Goal: Task Accomplishment & Management: Manage account settings

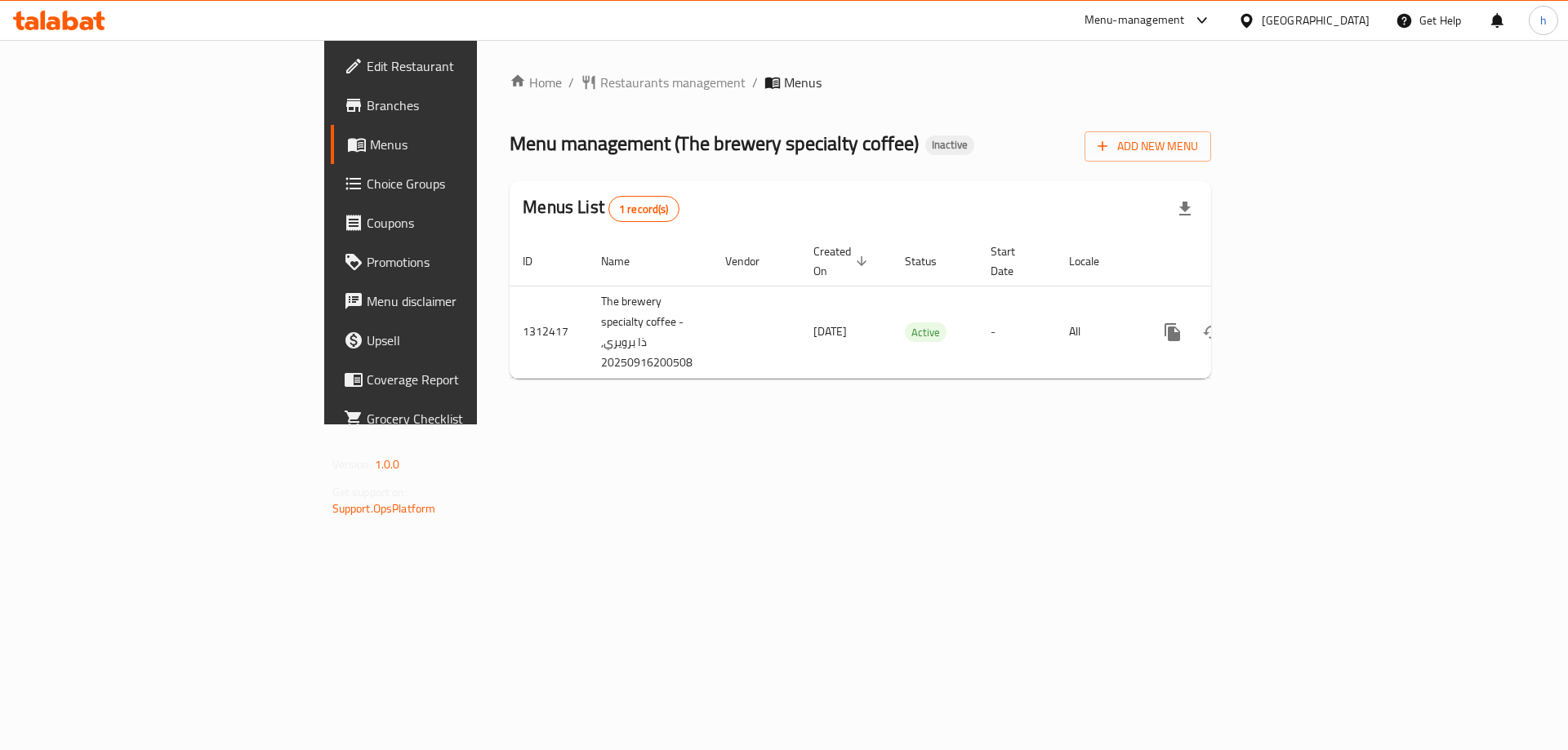
click at [788, 73] on ol "Home / Restaurants management / Menus" at bounding box center [860, 82] width 701 height 19
click at [929, 425] on div "Home / Restaurants management / Menus Menu management ( The brewery specialty c…" at bounding box center [860, 232] width 767 height 384
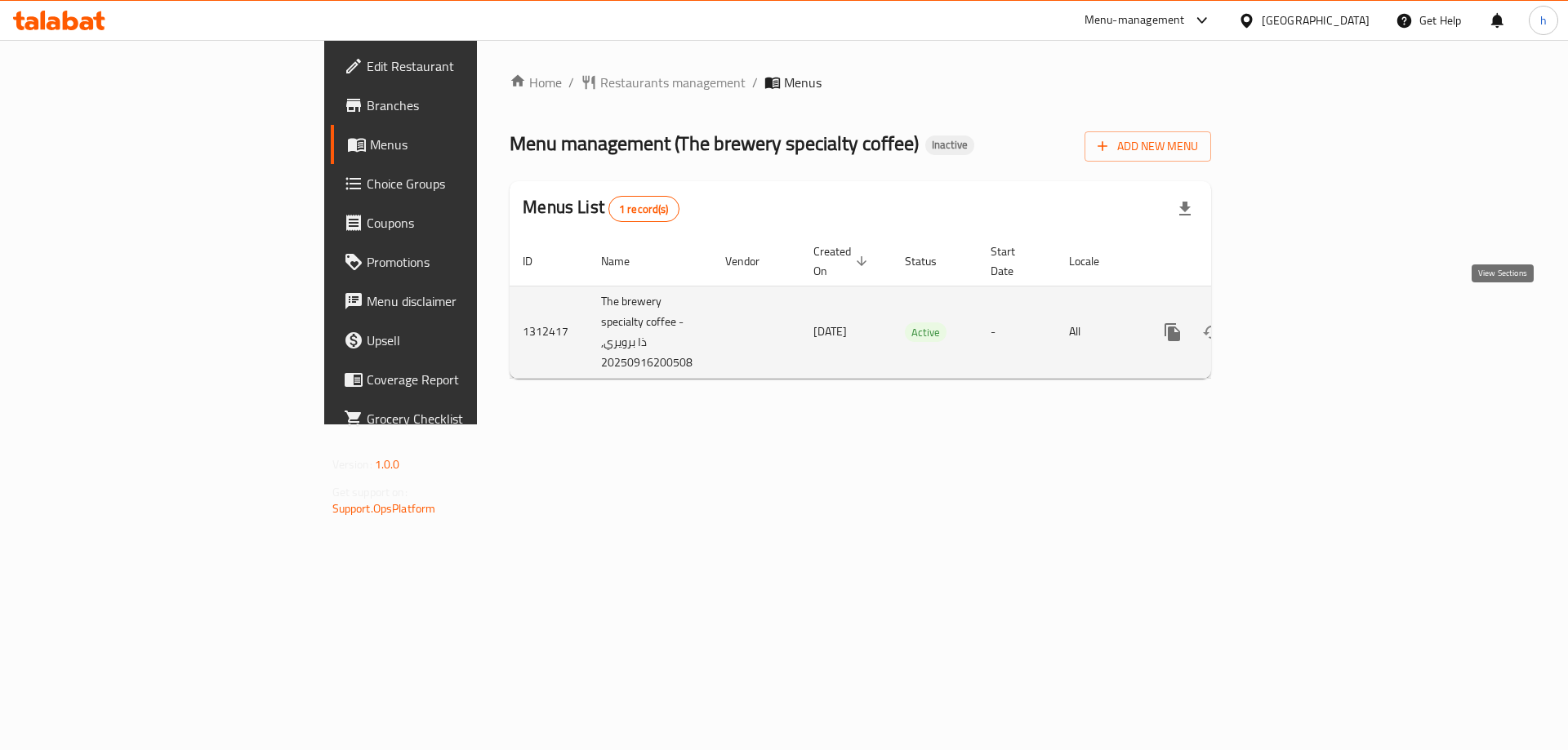
click at [1300, 323] on icon "enhanced table" at bounding box center [1289, 332] width 19 height 19
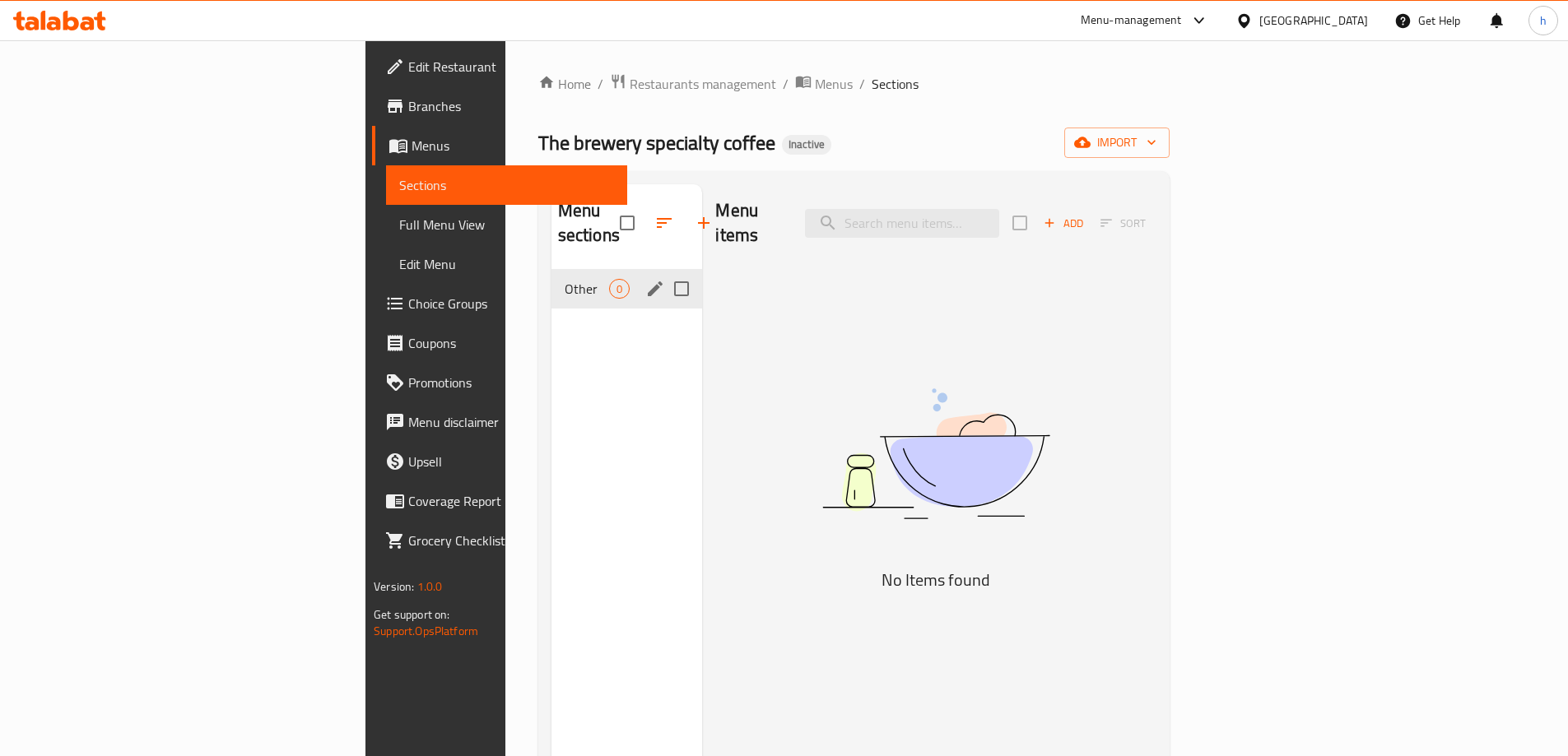
click at [565, 279] on span "Other" at bounding box center [587, 288] width 45 height 19
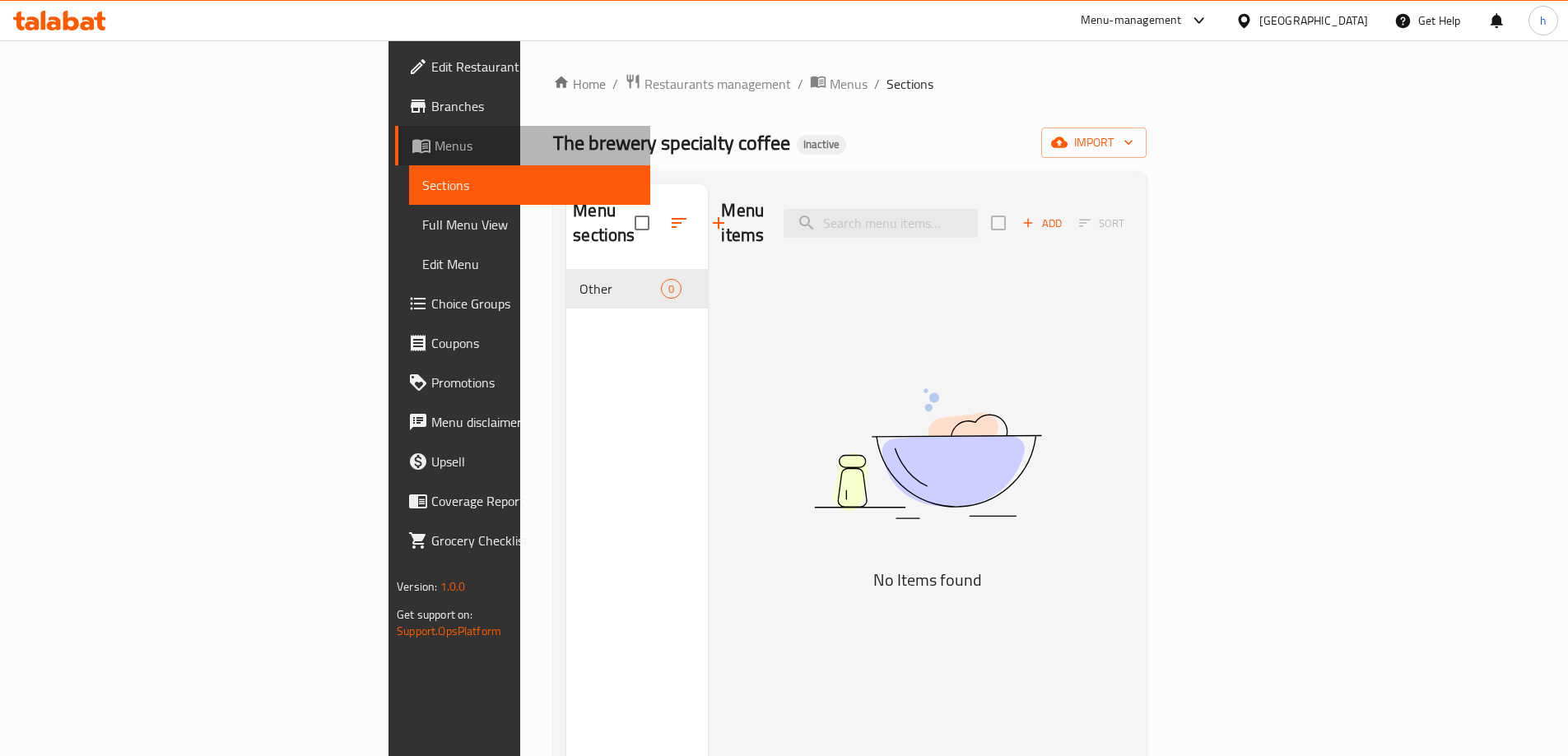
click at [435, 145] on span "Menus" at bounding box center [535, 145] width 202 height 19
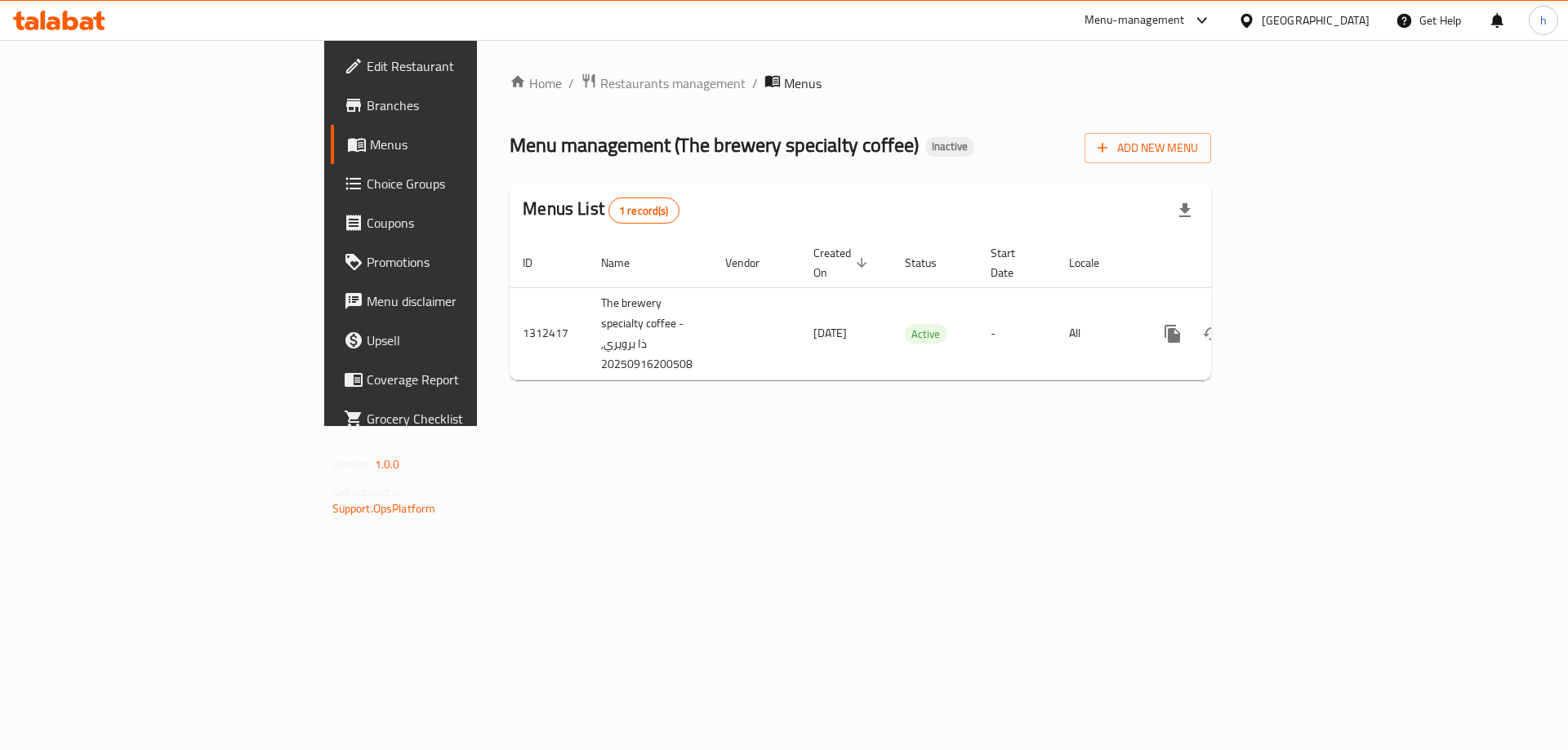
click at [662, 426] on div "Home / Restaurants management / Menus Menu management ( The brewery specialty c…" at bounding box center [860, 233] width 767 height 386
click at [367, 63] on span "Edit Restaurant" at bounding box center [469, 65] width 206 height 19
click at [370, 148] on span "Menus" at bounding box center [471, 144] width 204 height 19
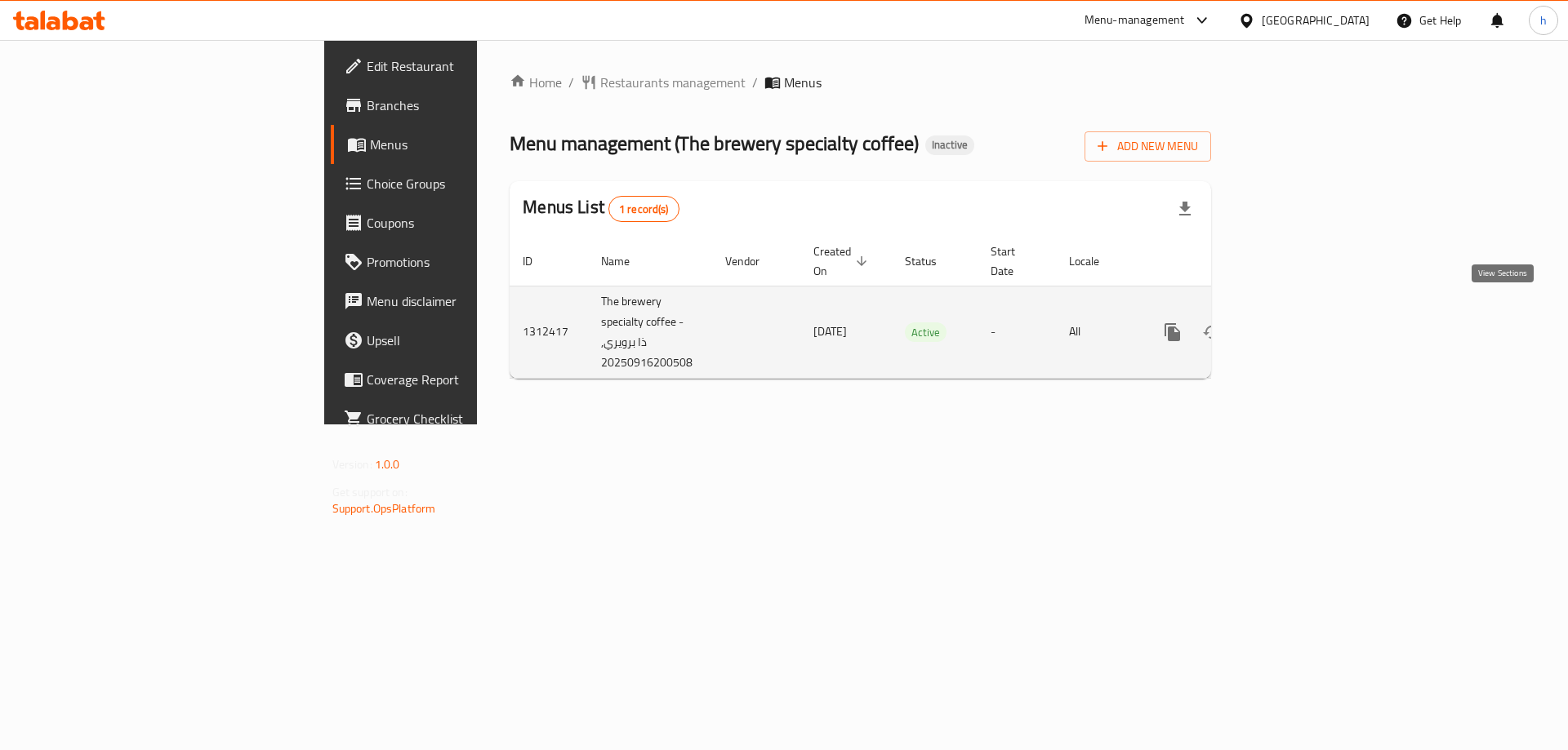
click at [1300, 323] on icon "enhanced table" at bounding box center [1289, 332] width 19 height 19
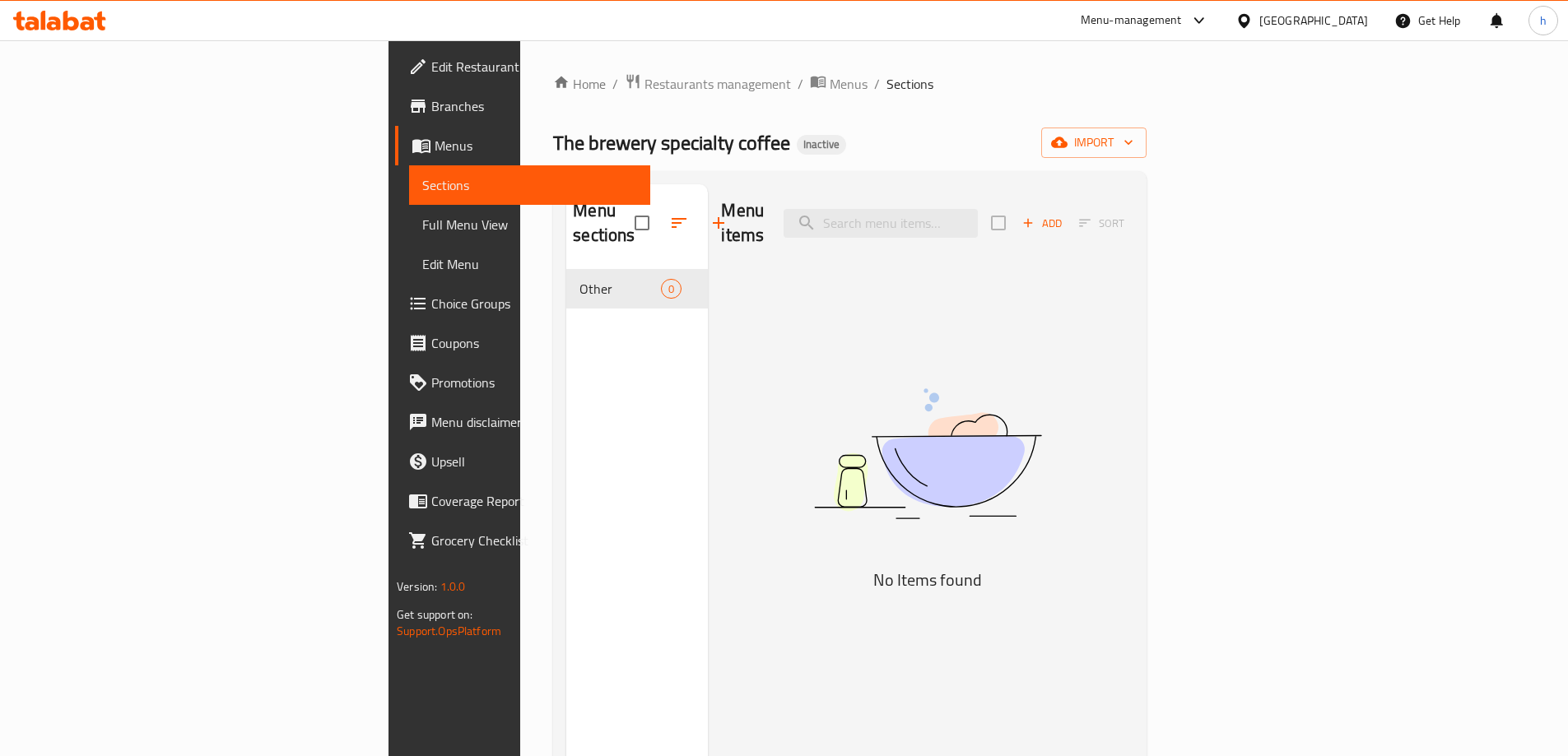
click at [435, 136] on span "Menus" at bounding box center [535, 145] width 202 height 19
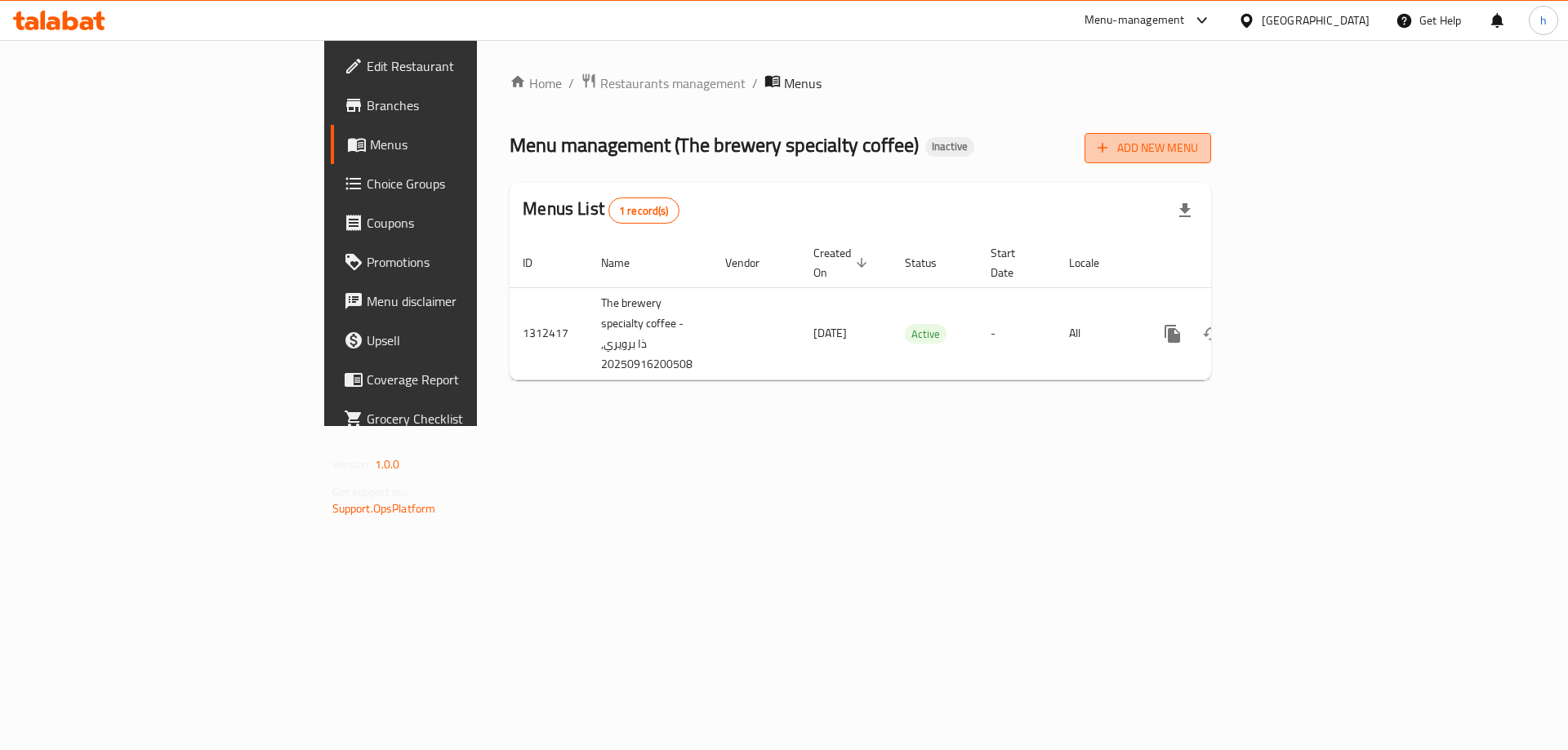
click at [1198, 156] on span "Add New Menu" at bounding box center [1148, 148] width 101 height 20
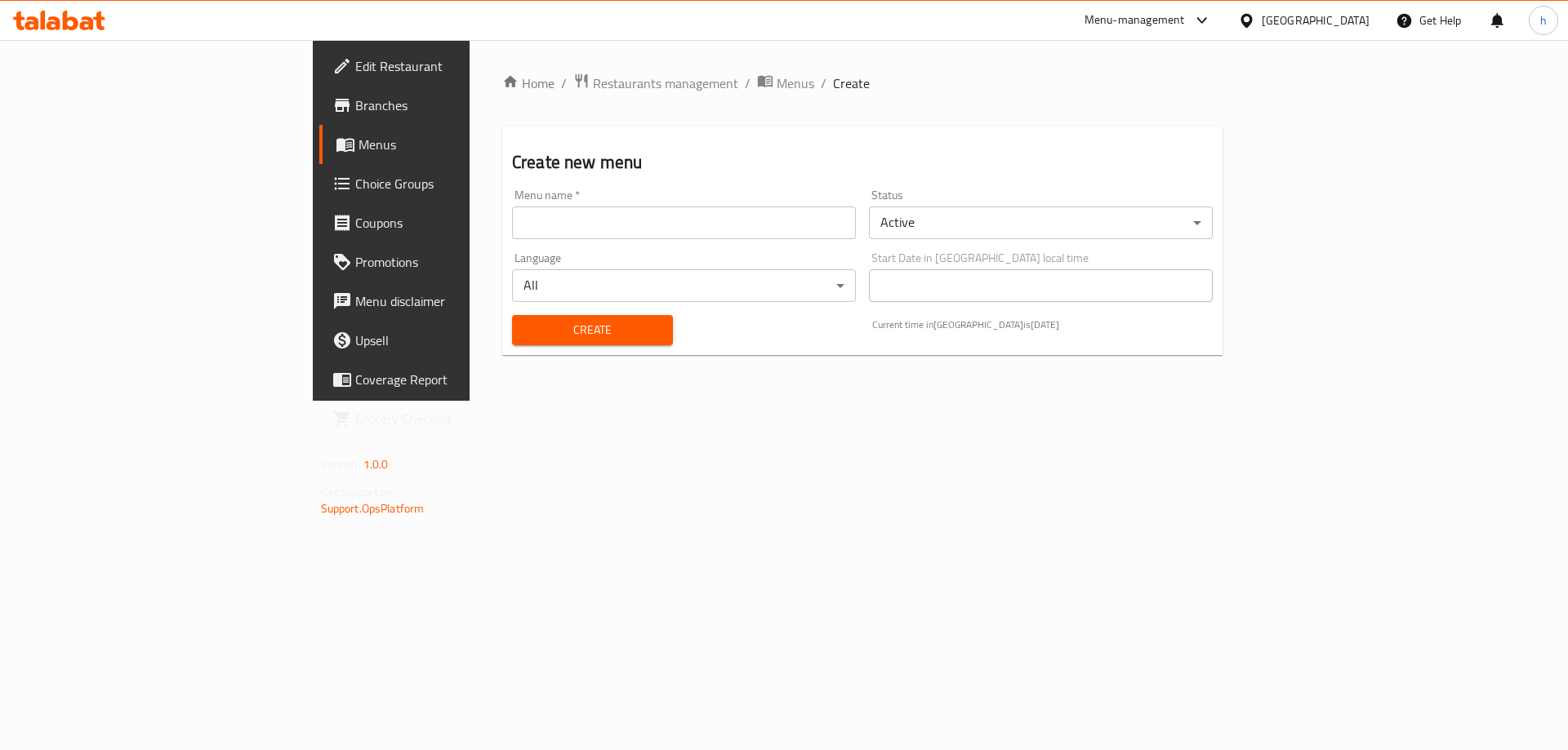
click at [700, 232] on input "text" at bounding box center [683, 223] width 344 height 33
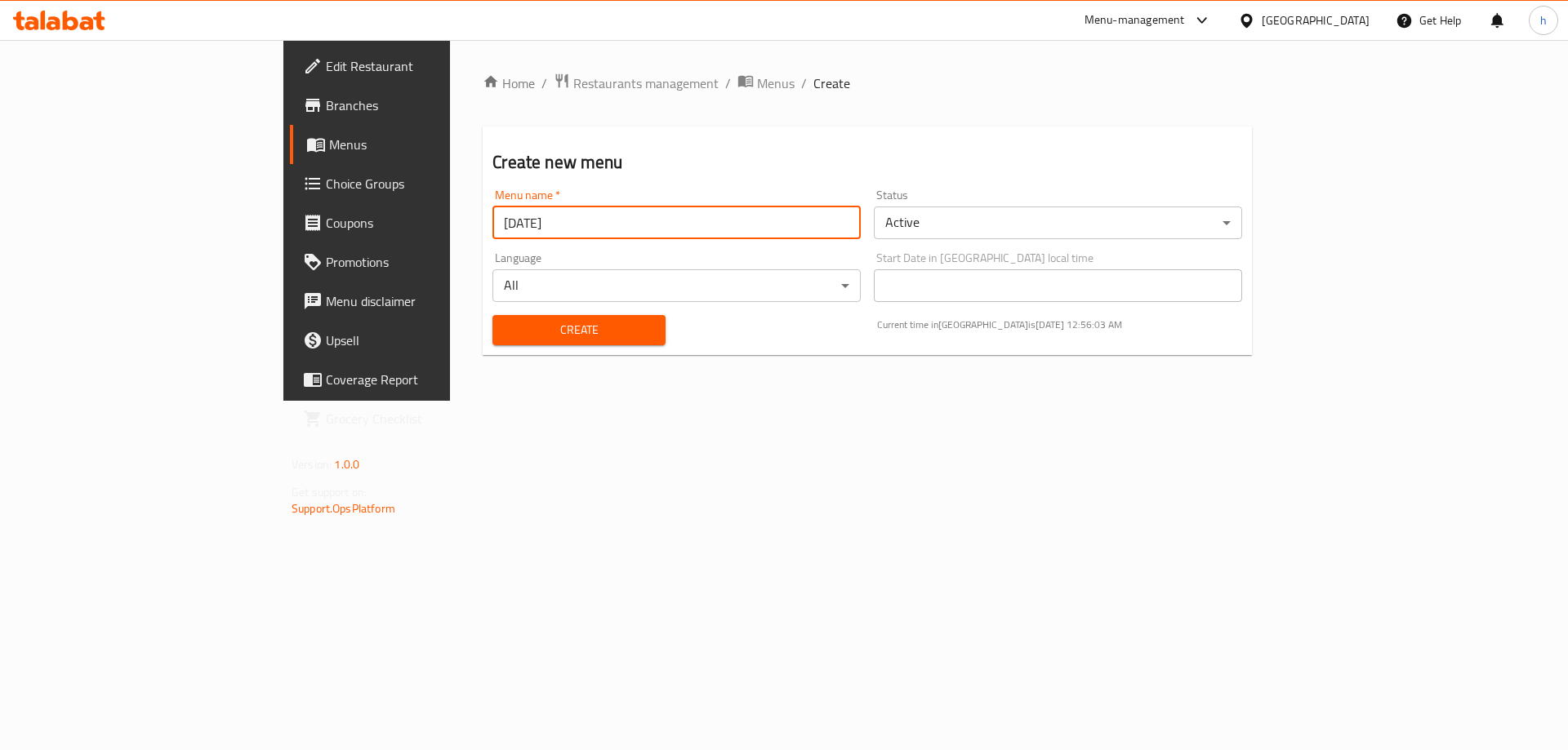
type input "[DATE]"
click at [826, 130] on div "Create new menu Menu name   * [DATE] Menu name * Status Active ​ Language All ​…" at bounding box center [867, 240] width 769 height 228
click at [505, 327] on span "Create" at bounding box center [578, 330] width 146 height 20
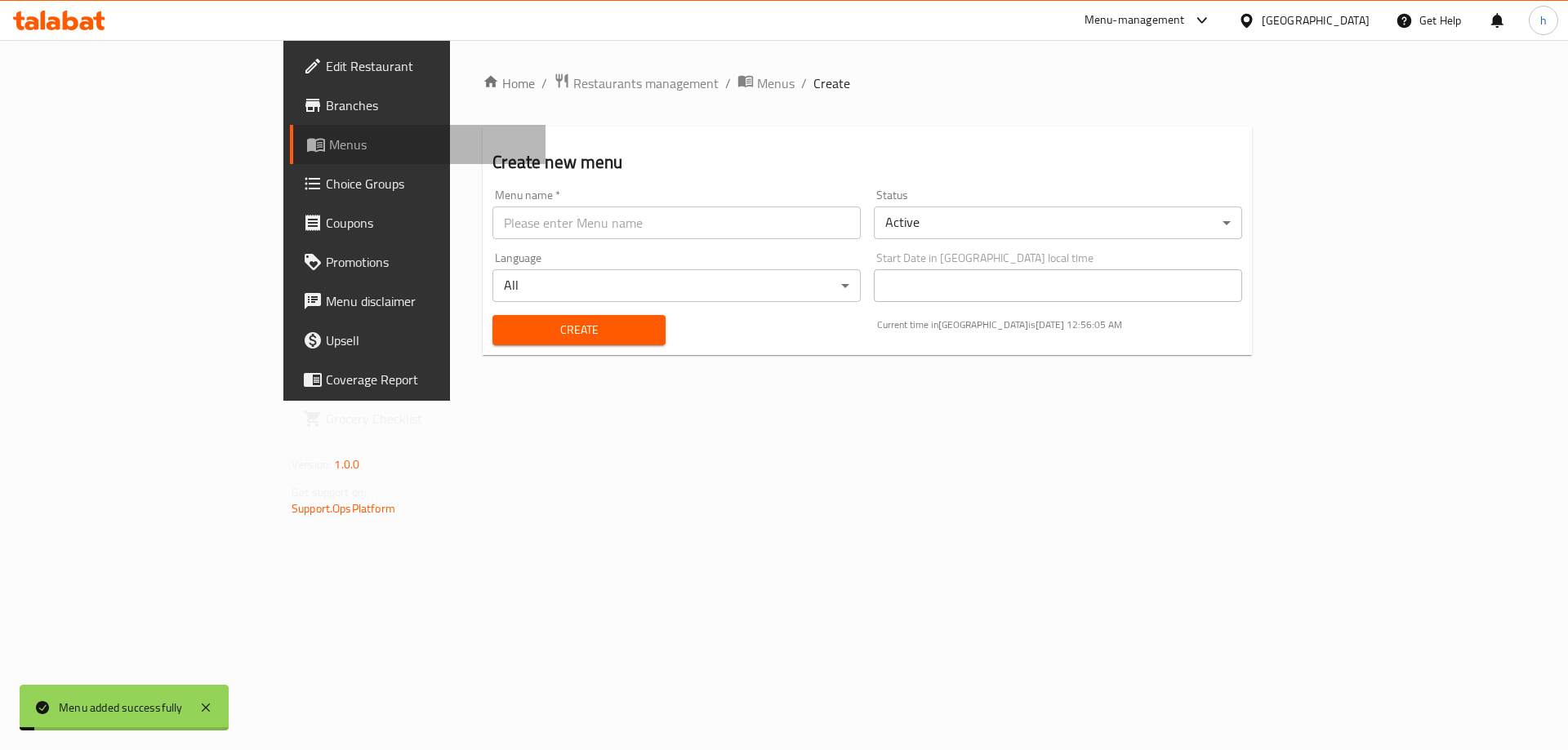
click at [306, 140] on span at bounding box center [317, 144] width 23 height 19
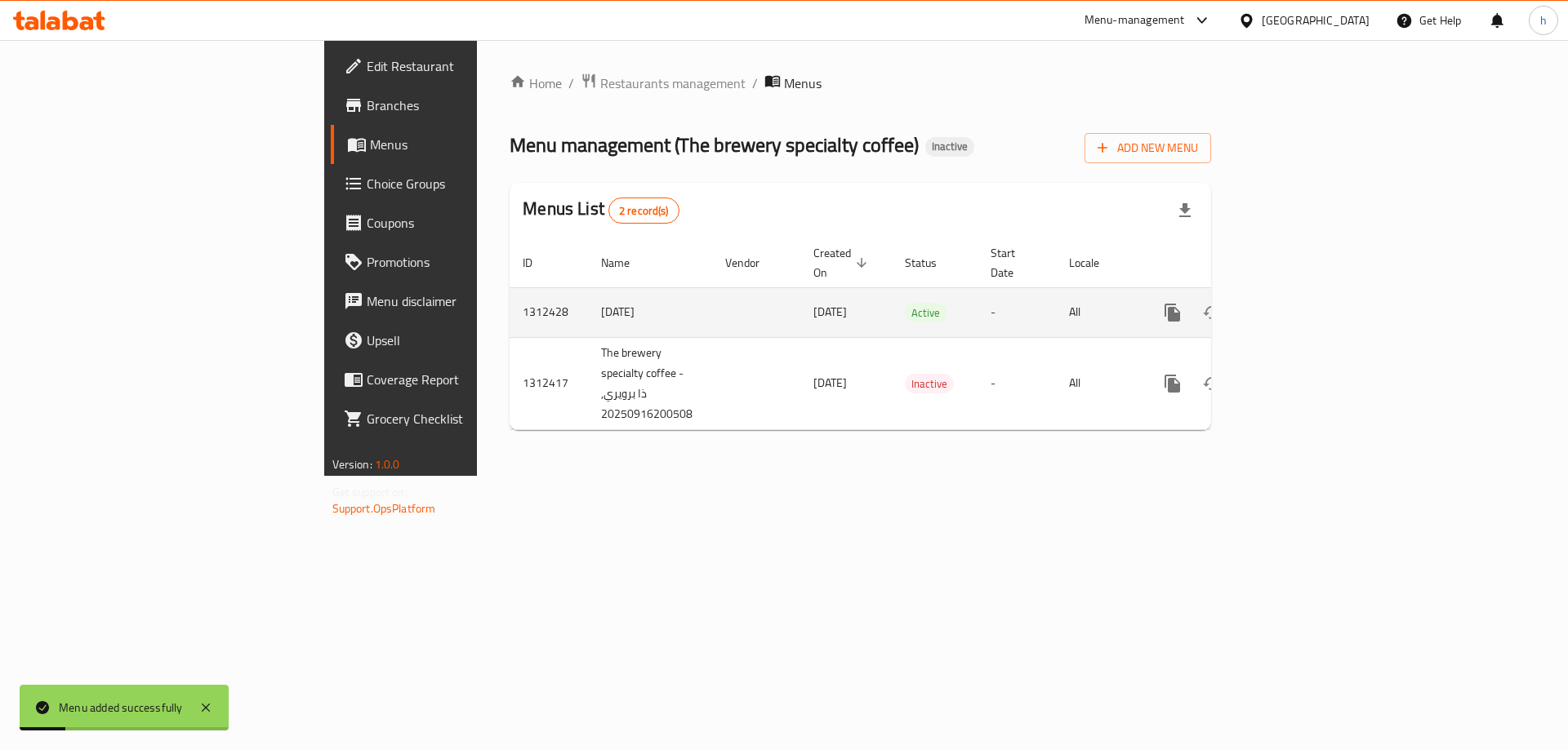
click at [1300, 303] on icon "enhanced table" at bounding box center [1289, 312] width 19 height 19
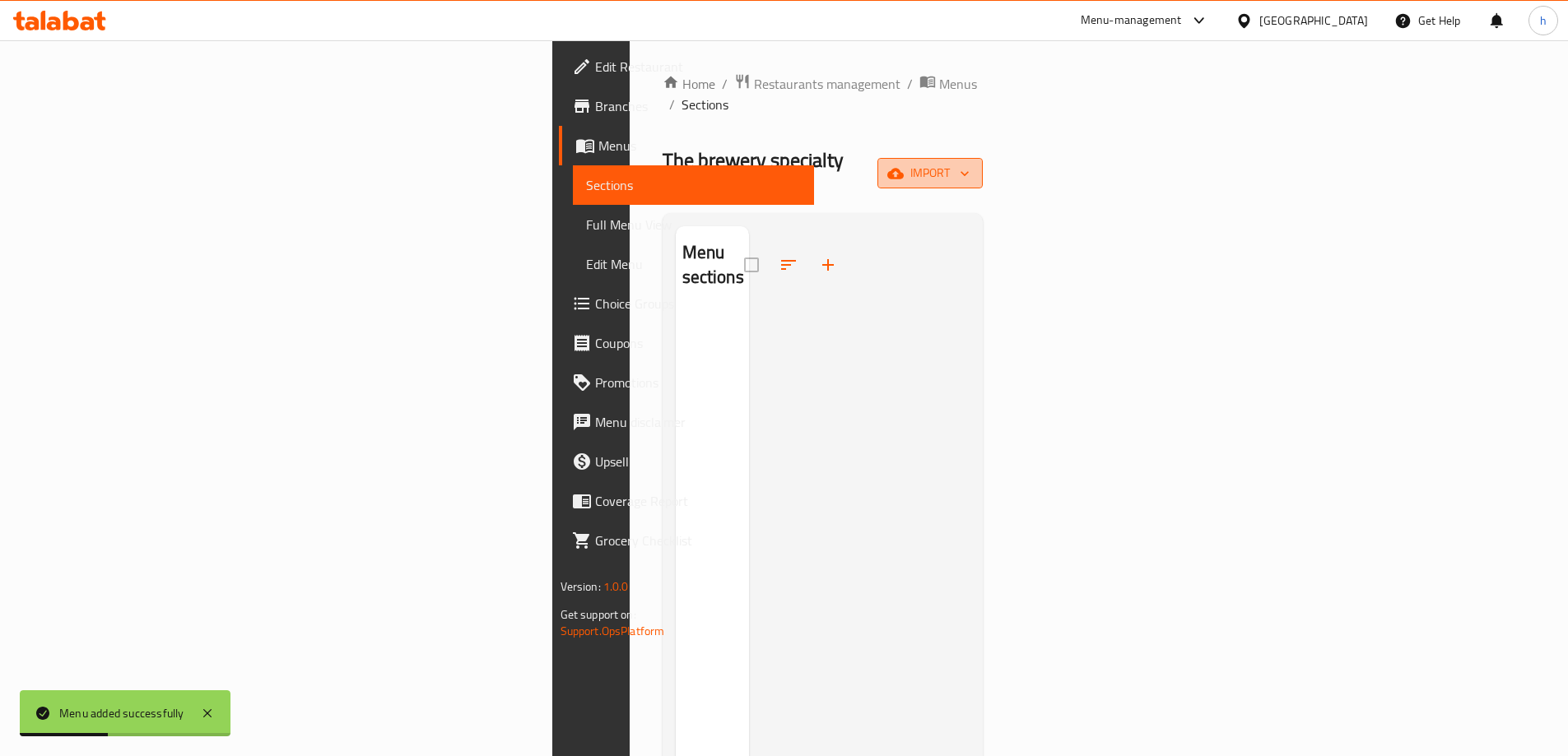
click at [970, 163] on span "import" at bounding box center [929, 173] width 79 height 20
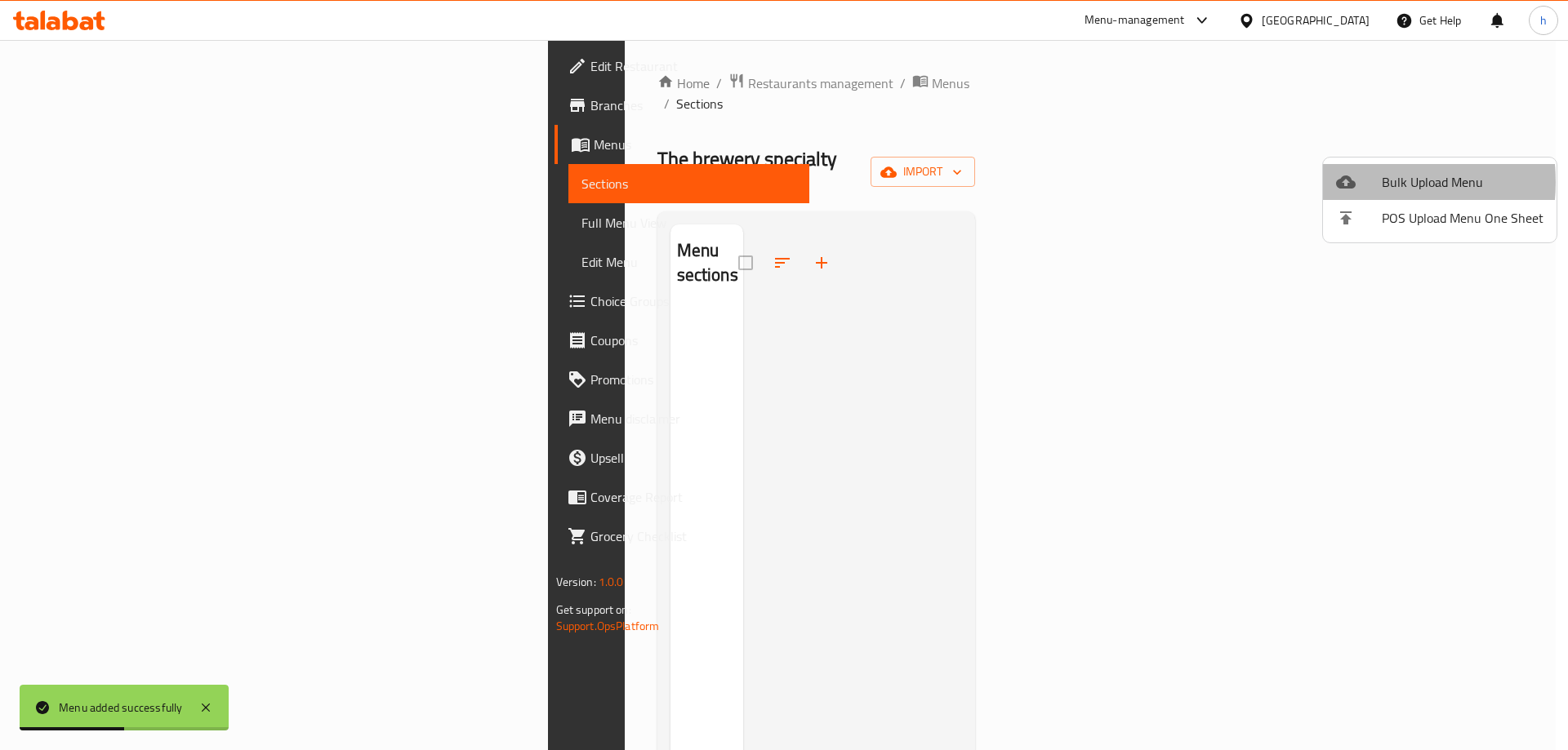
click at [1354, 182] on icon at bounding box center [1345, 182] width 19 height 19
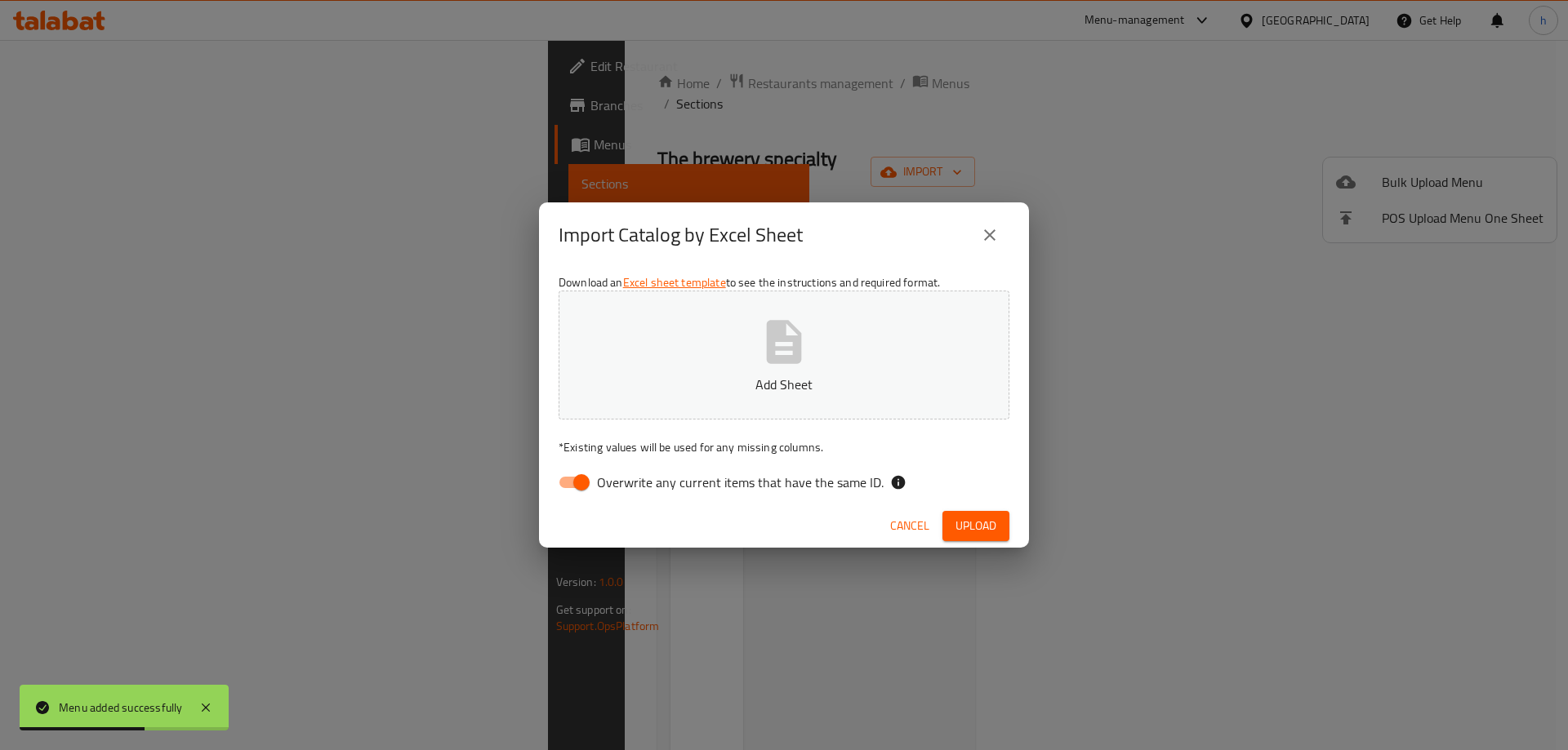
click at [562, 479] on input "Overwrite any current items that have the same ID." at bounding box center [581, 482] width 94 height 31
checkbox input "false"
click at [709, 369] on button "Add Sheet" at bounding box center [783, 355] width 450 height 129
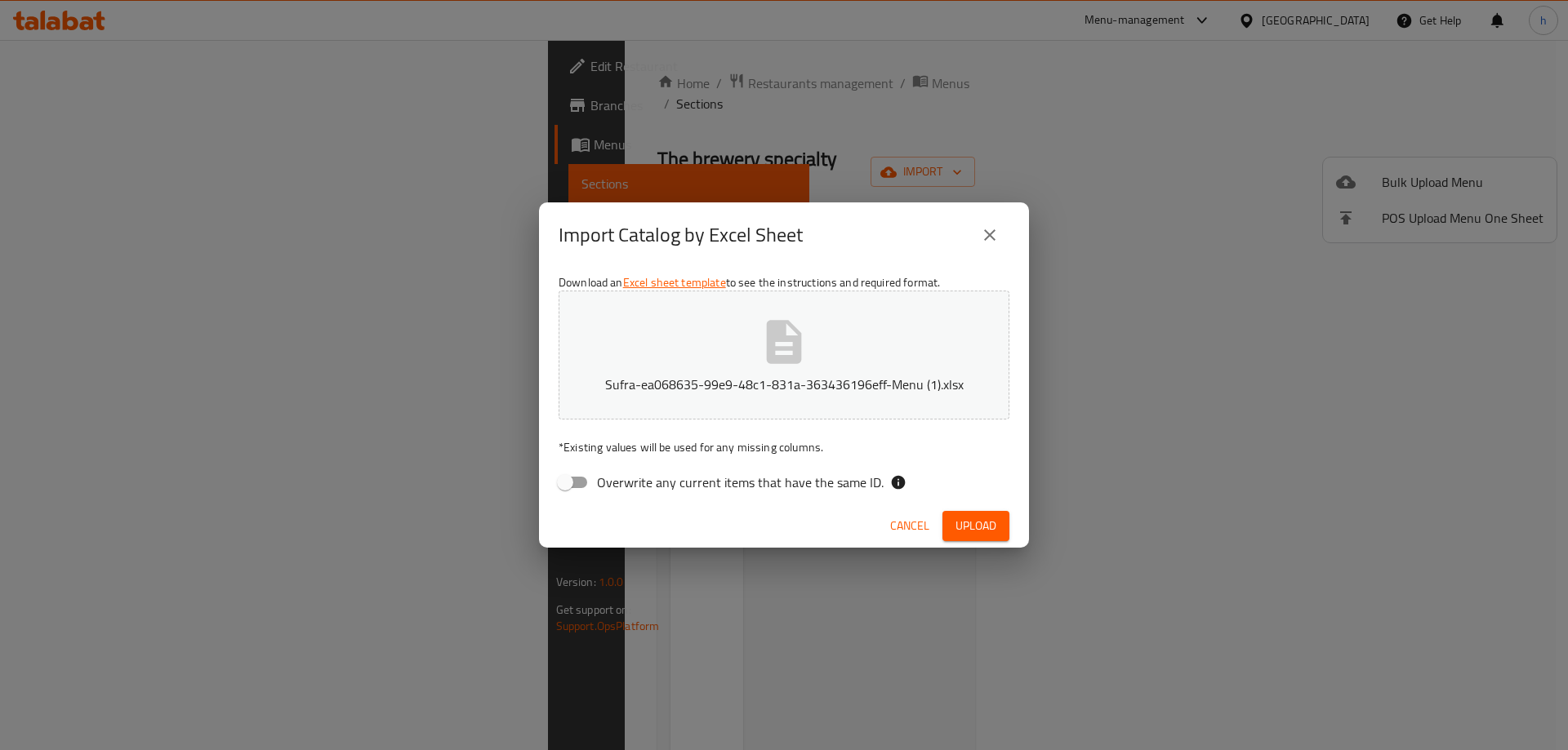
click at [976, 518] on span "Upload" at bounding box center [976, 526] width 41 height 20
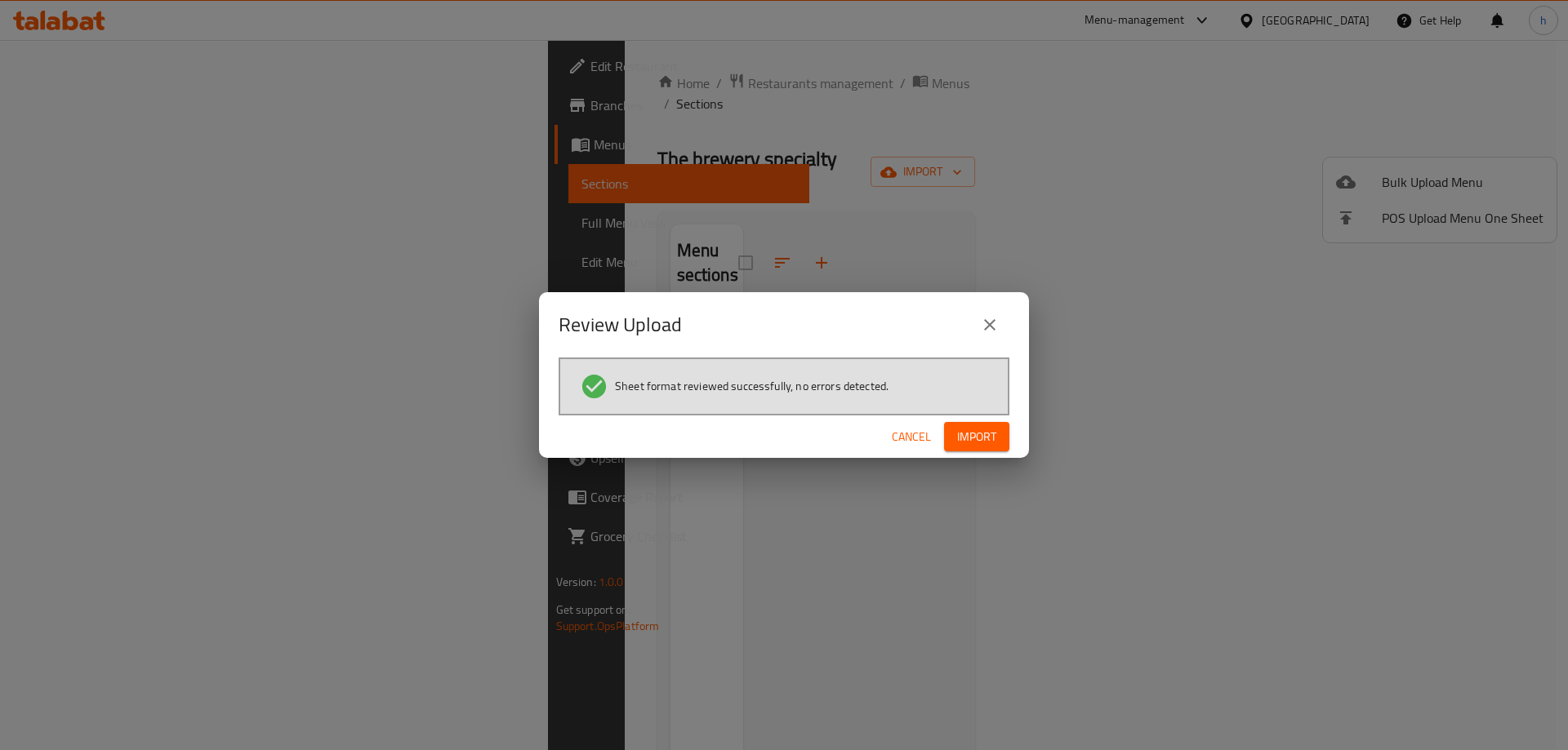
click at [979, 436] on span "Import" at bounding box center [977, 437] width 39 height 20
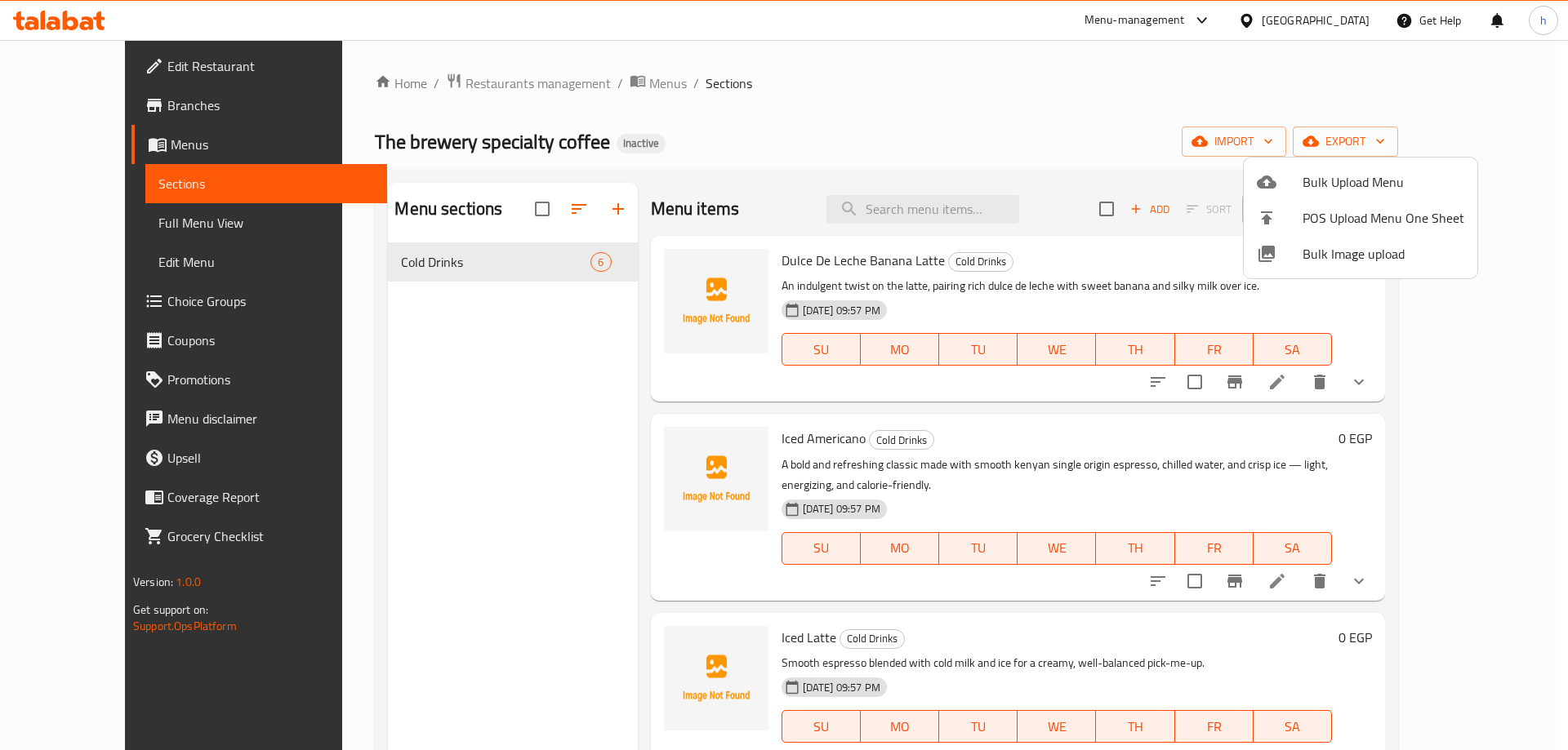
click at [722, 157] on div at bounding box center [784, 375] width 1568 height 750
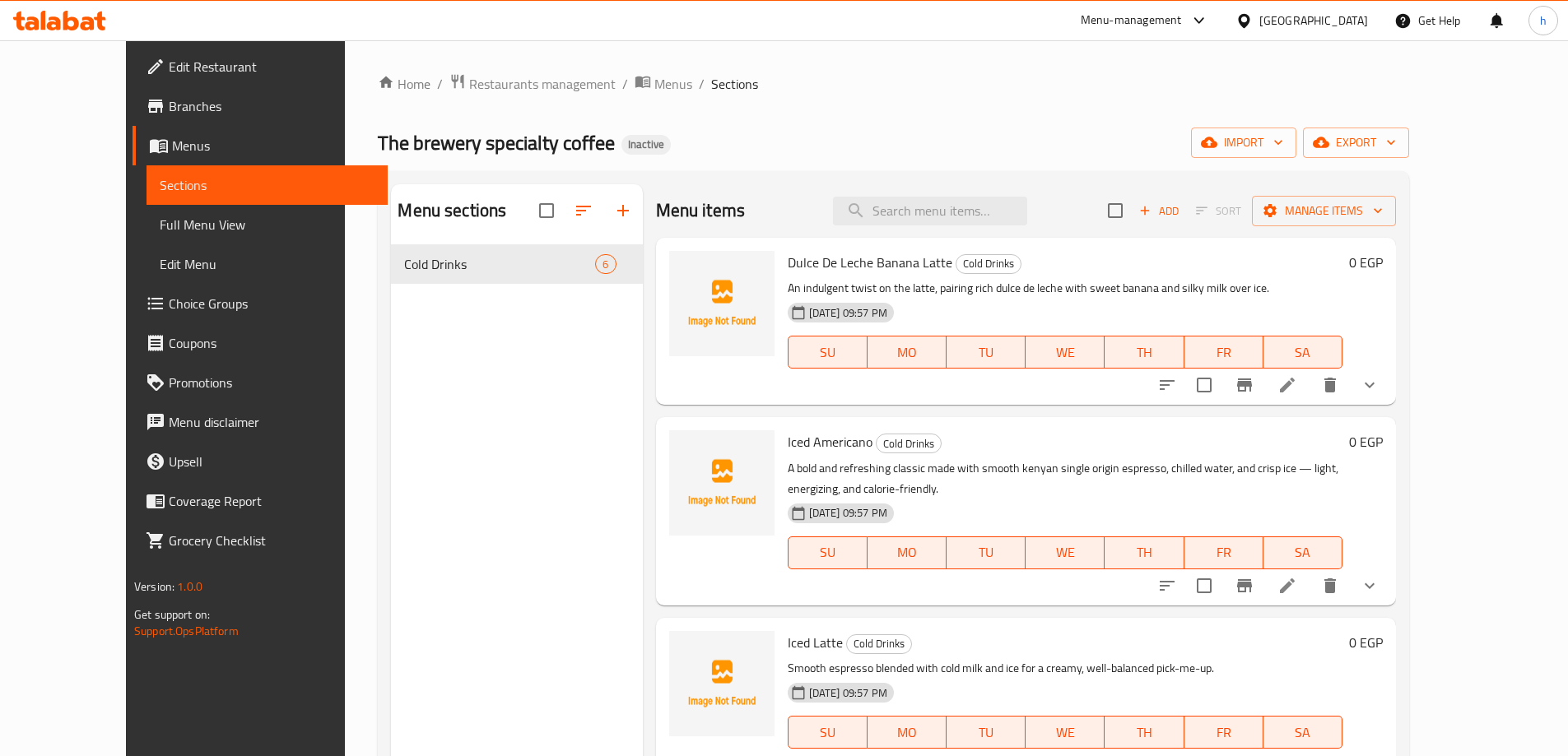
click at [160, 217] on span "Full Menu View" at bounding box center [267, 224] width 214 height 19
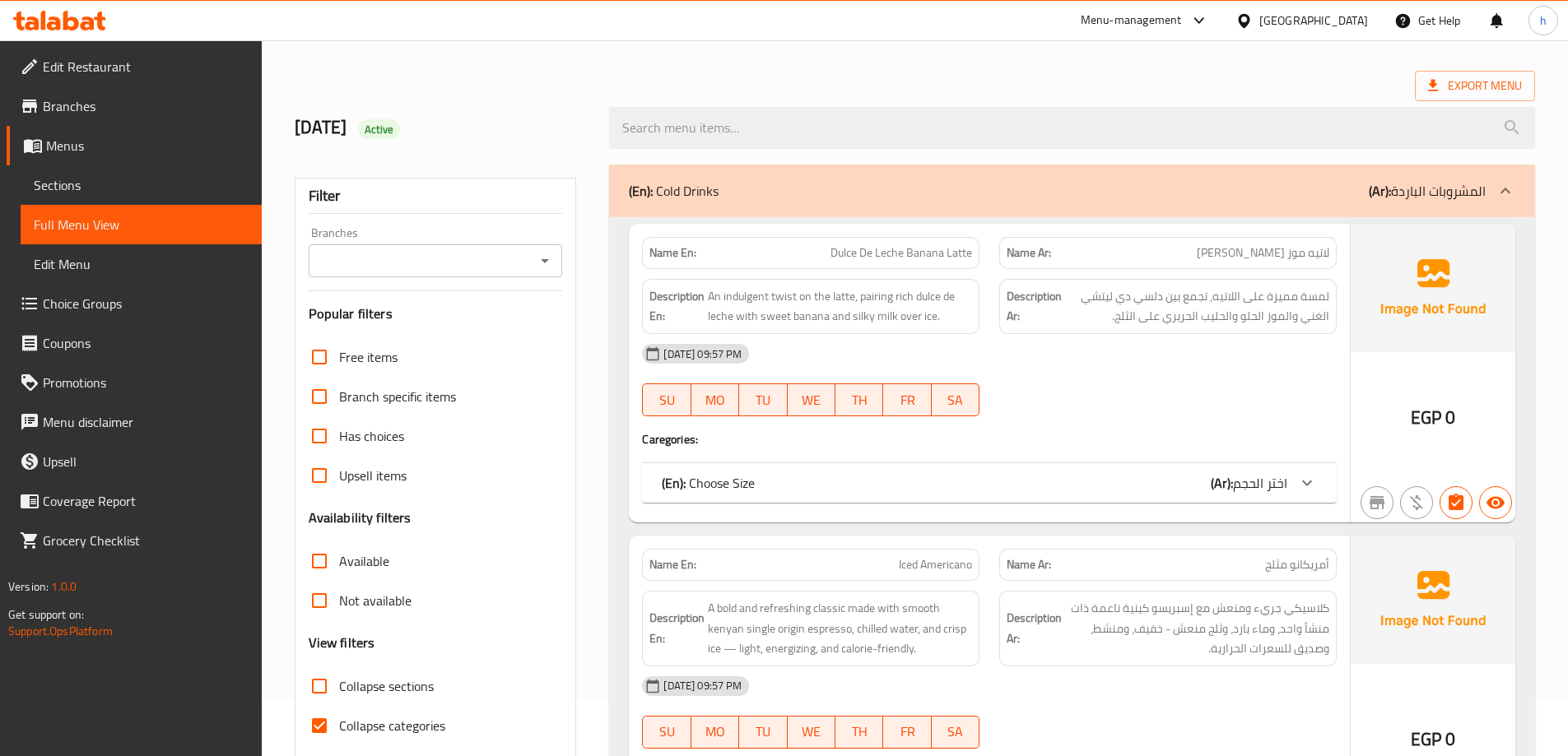
scroll to position [165, 0]
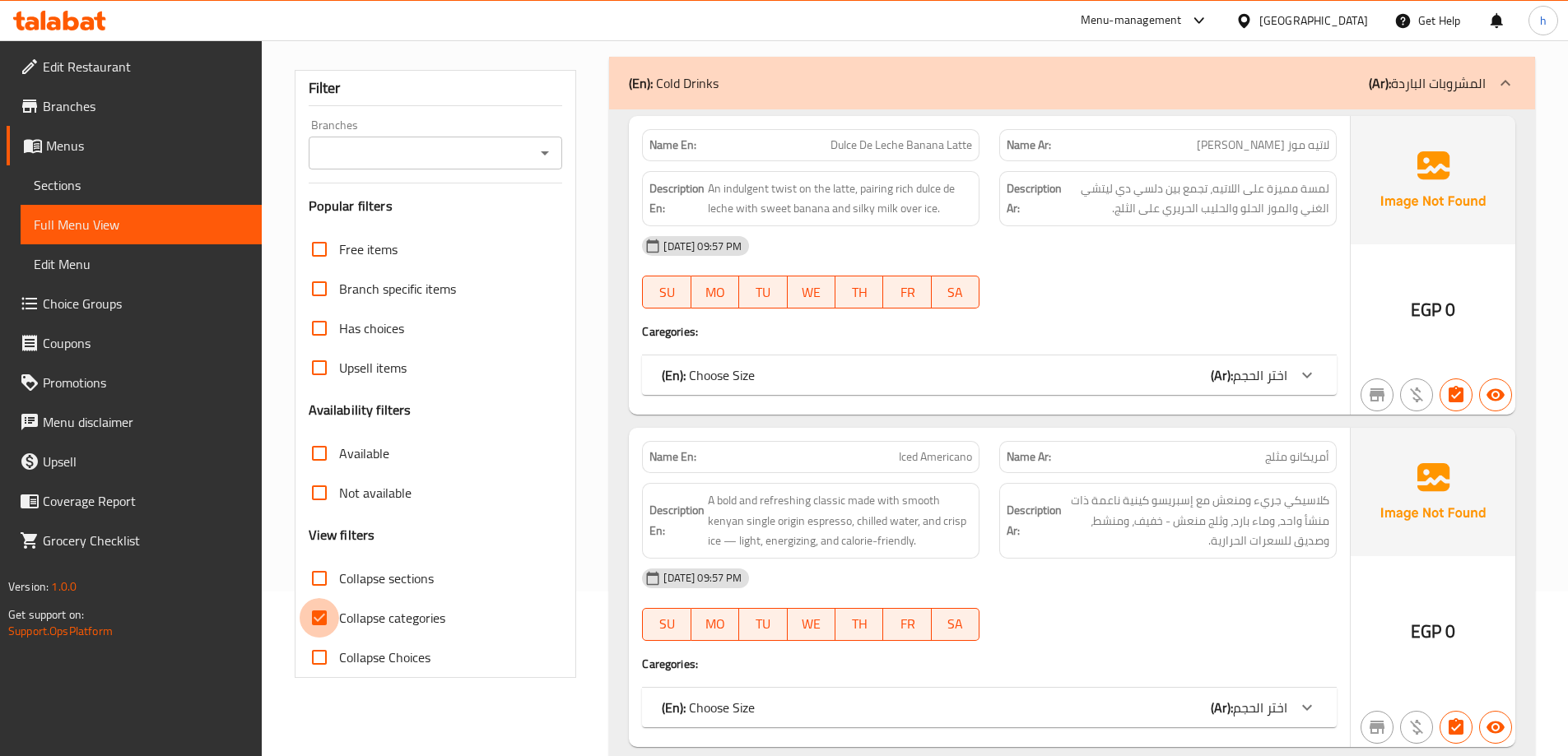
click at [327, 608] on input "Collapse categories" at bounding box center [319, 617] width 40 height 40
checkbox input "false"
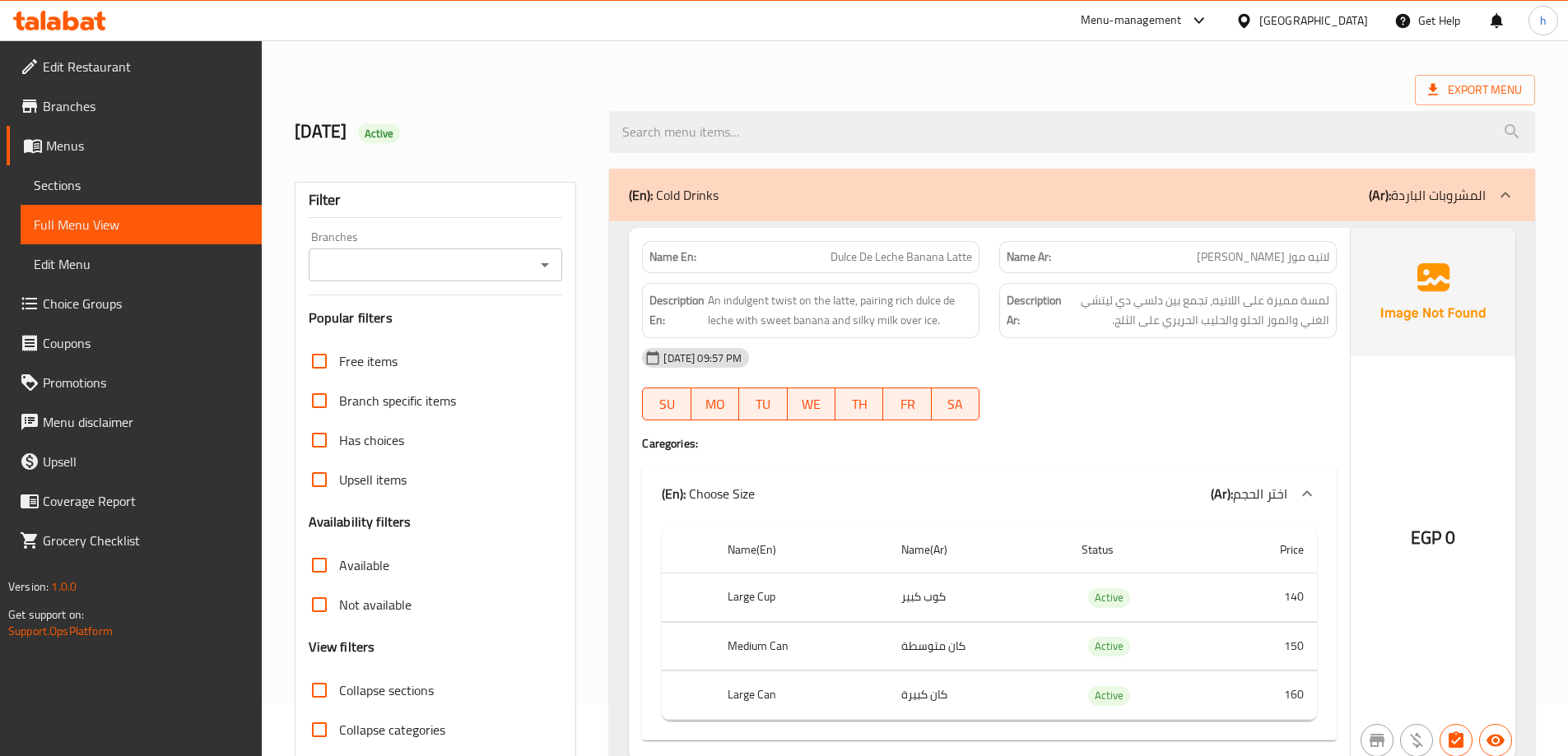
scroll to position [82, 0]
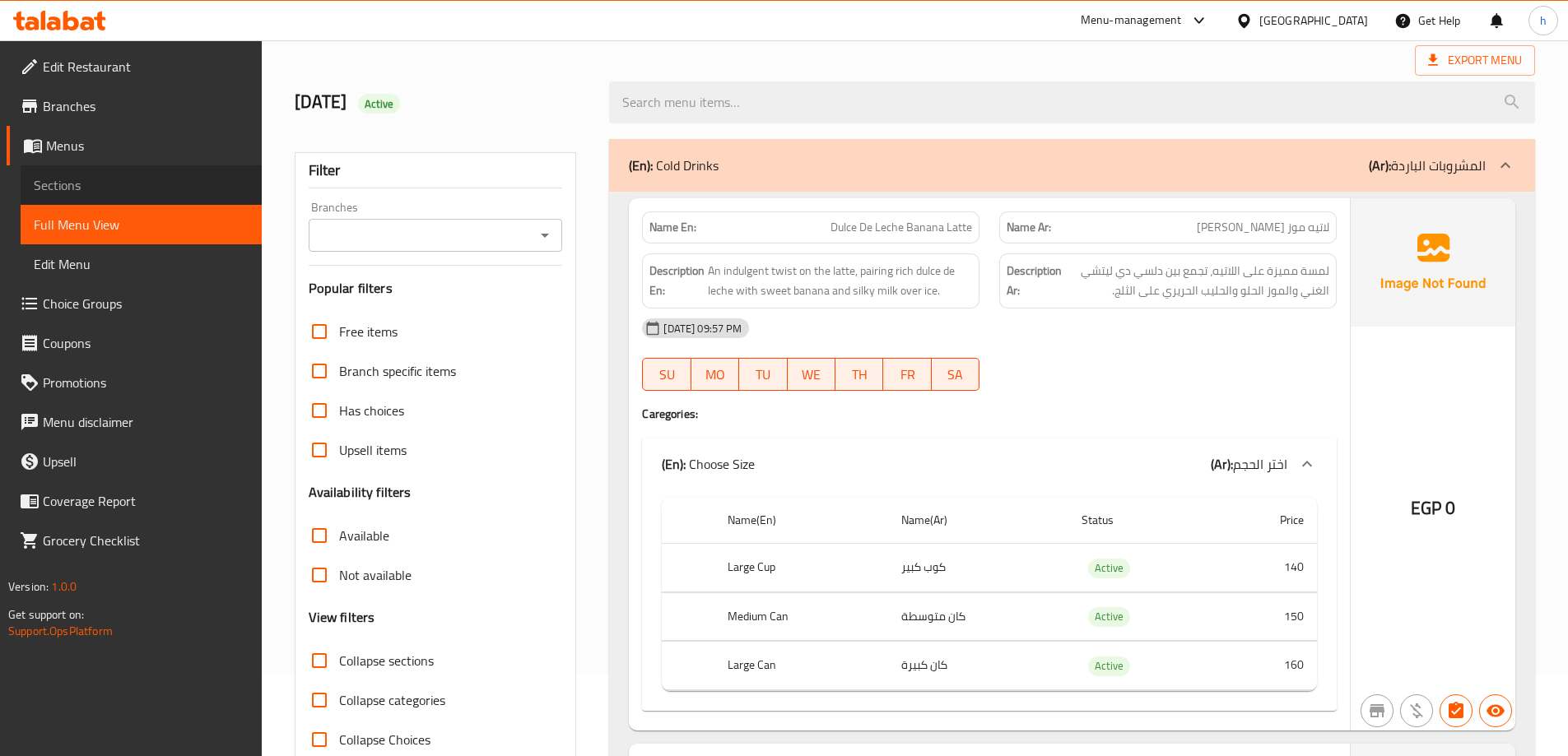
click at [126, 195] on link "Sections" at bounding box center [141, 185] width 241 height 40
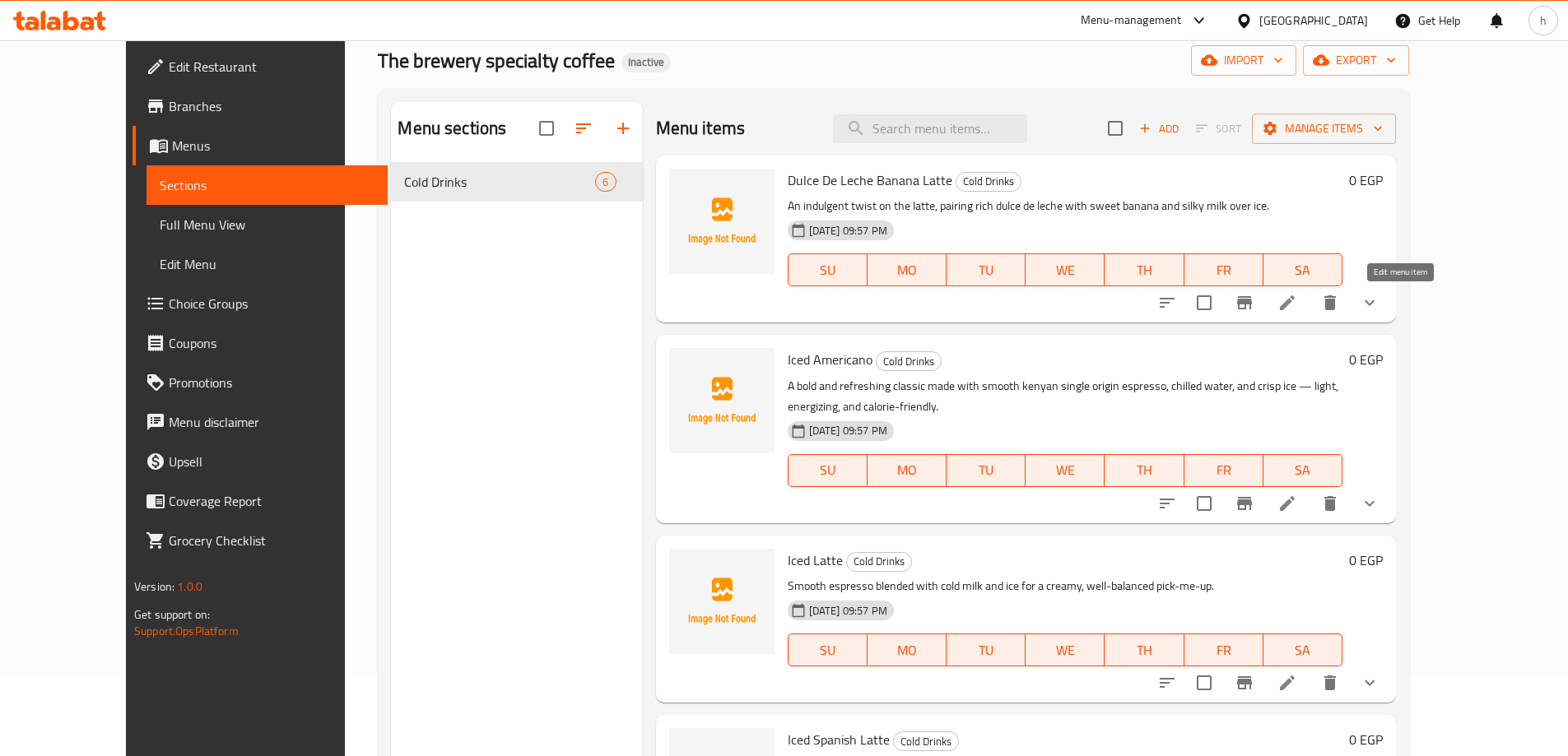
click at [1297, 302] on icon at bounding box center [1287, 302] width 19 height 19
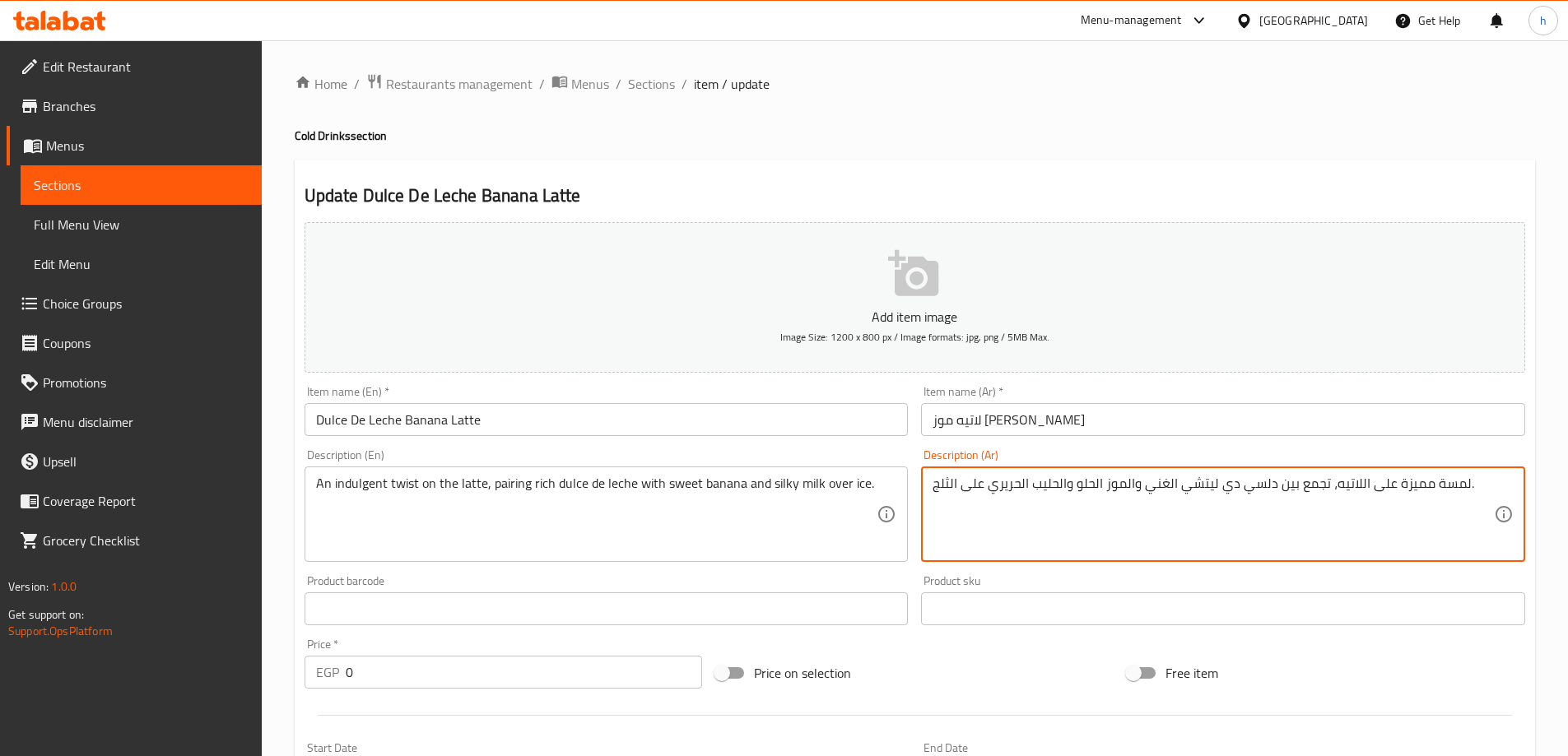
click at [1449, 492] on textarea "لمسة مميزة على اللاتيه، تجمع بين دلسي دي ليتشي الغني والموز الحلو والحليب الحري…" at bounding box center [1213, 515] width 561 height 79
type textarea "تويست مميزة على اللاتيه، تجمع بين دلسي دي ليتشي الغني والموز الحلو والحليب الحر…"
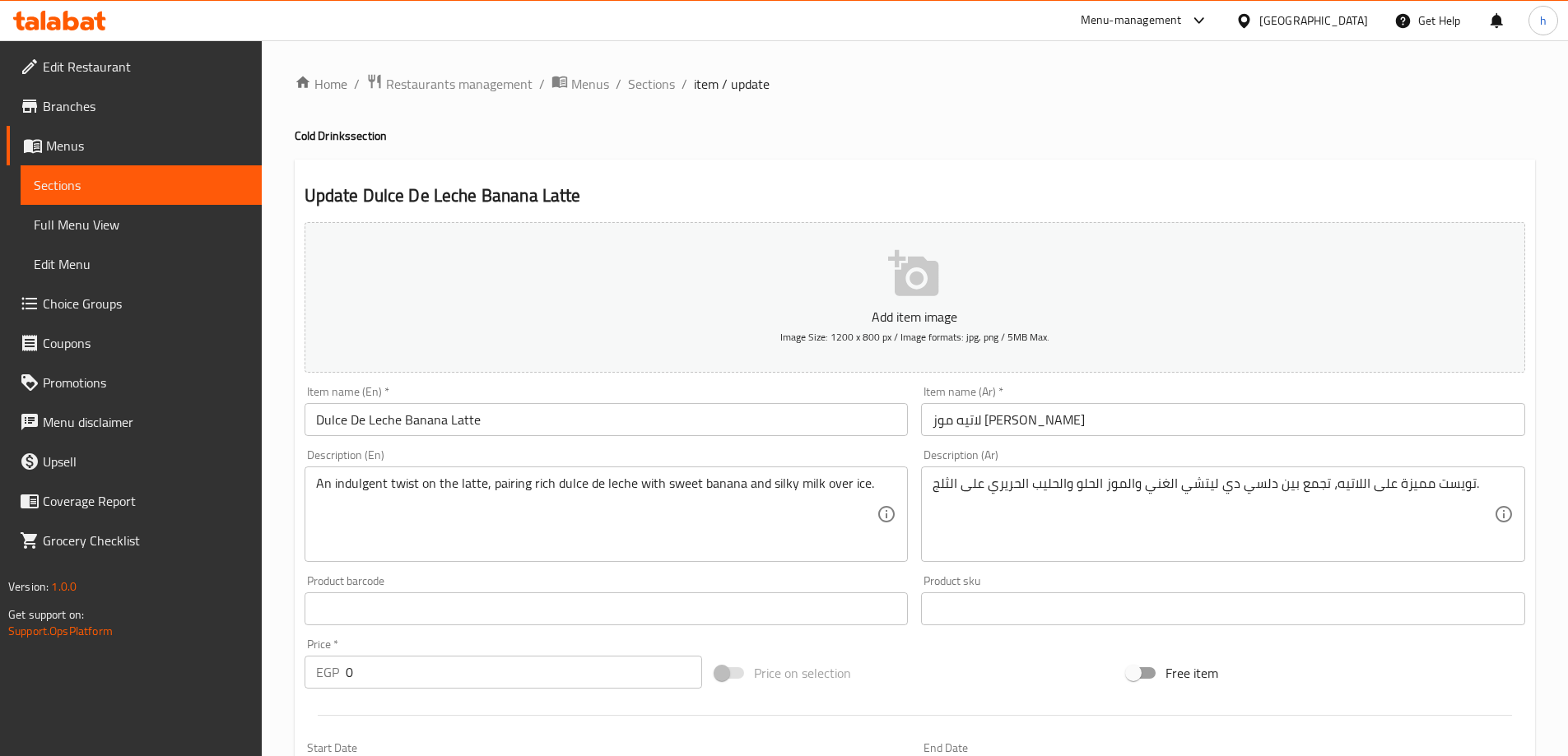
click at [1312, 142] on h4 "Cold Drinks section" at bounding box center [915, 136] width 1241 height 17
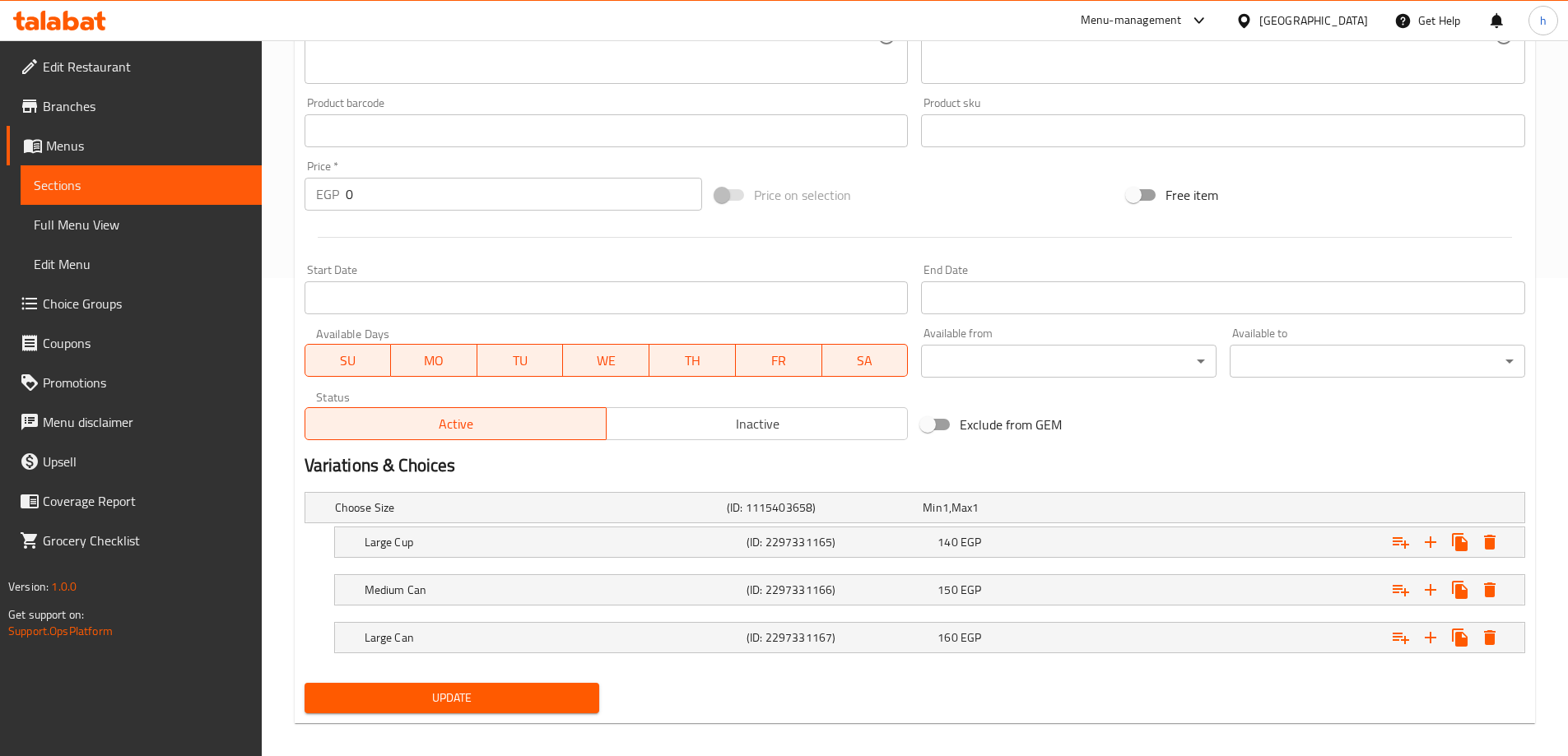
scroll to position [492, 0]
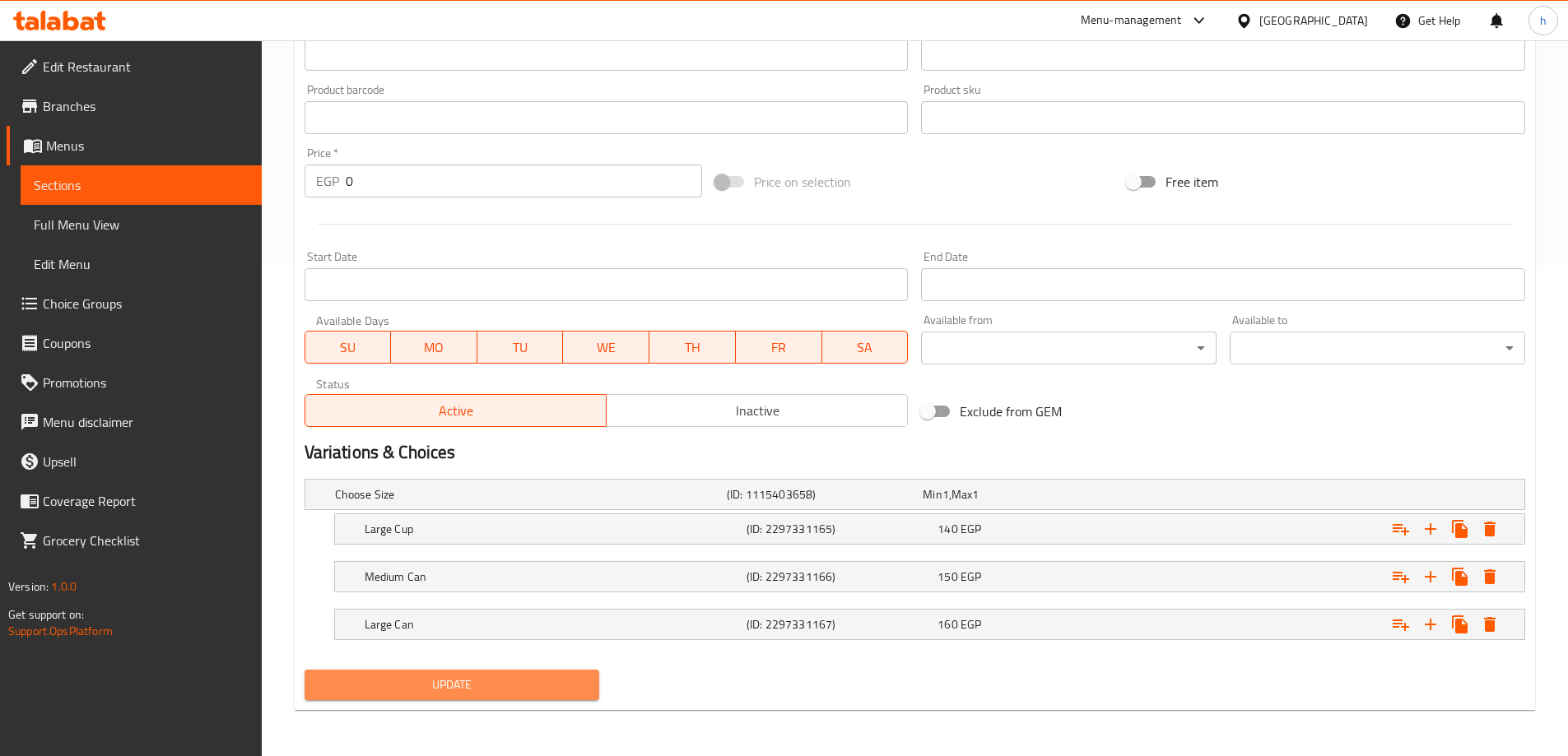
click at [481, 689] on span "Update" at bounding box center [452, 685] width 269 height 20
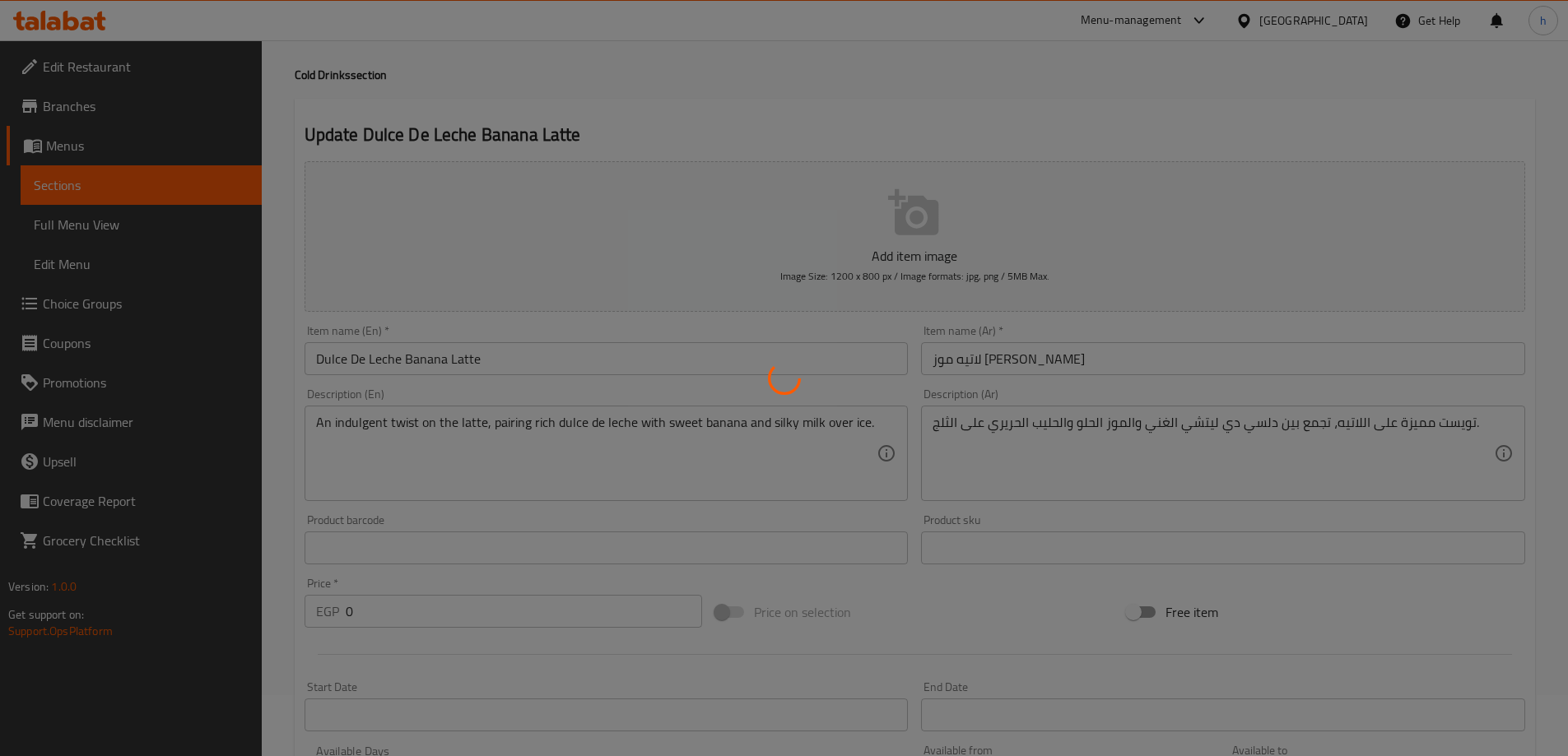
scroll to position [0, 0]
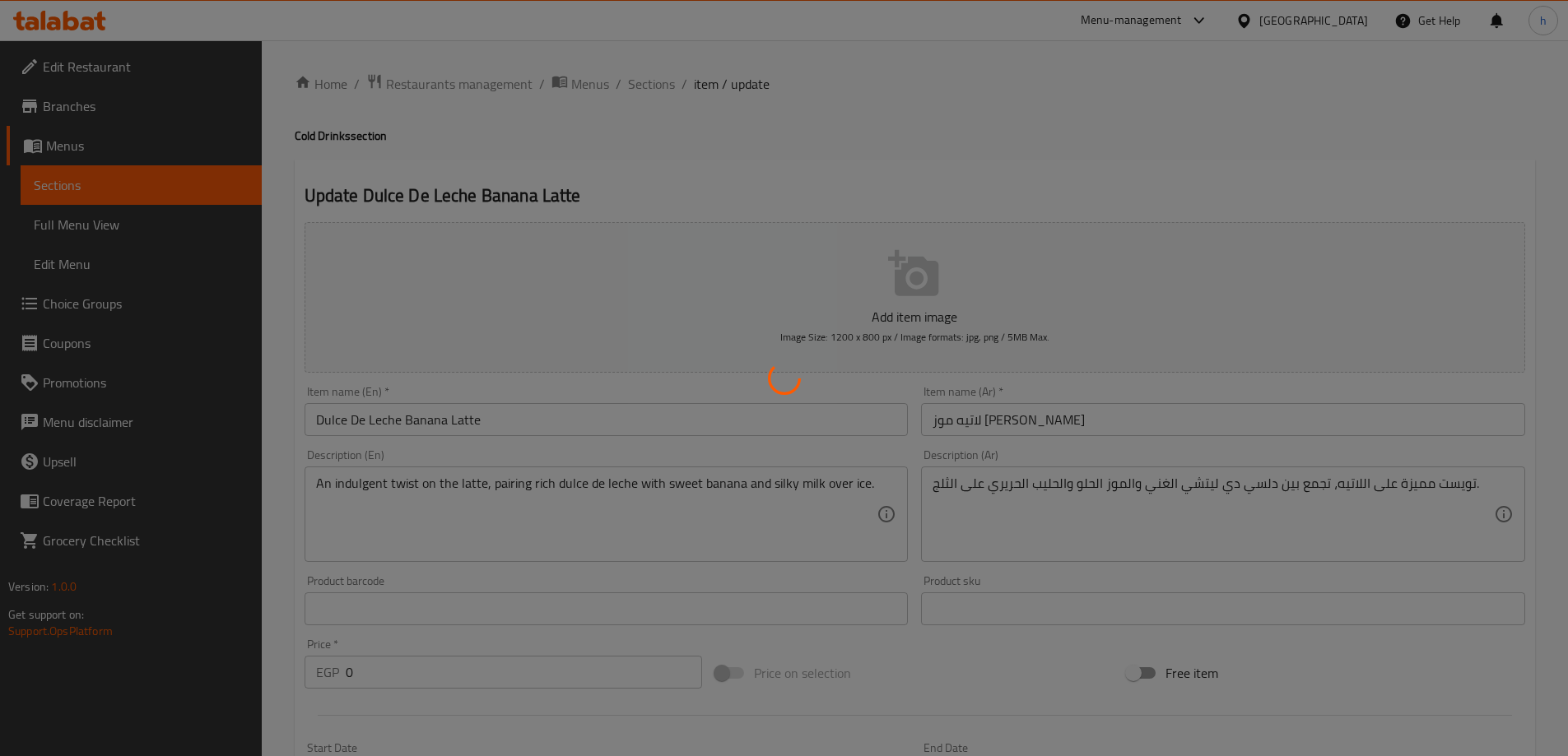
click at [799, 119] on div at bounding box center [784, 378] width 1568 height 756
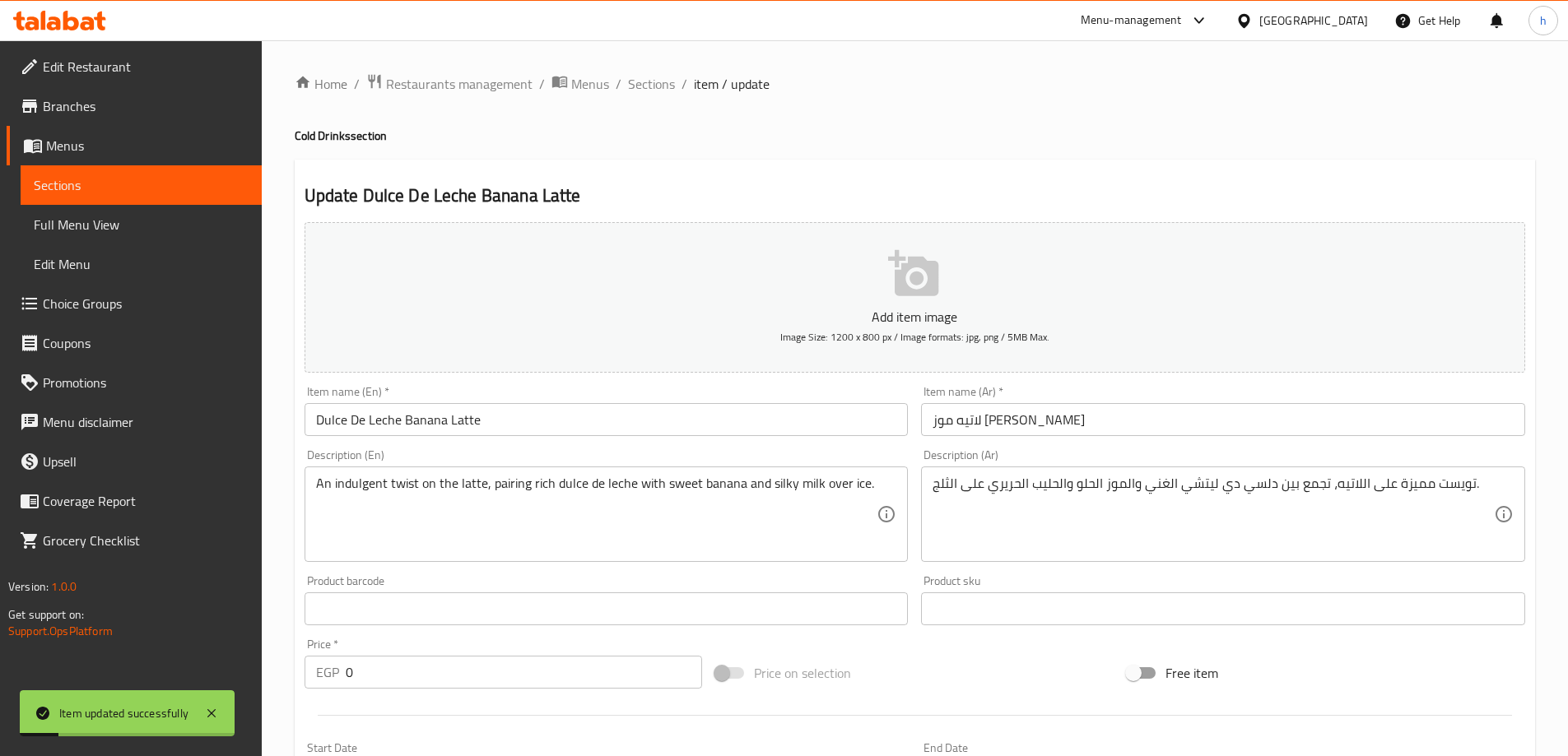
click at [133, 184] on span "Sections" at bounding box center [141, 185] width 214 height 19
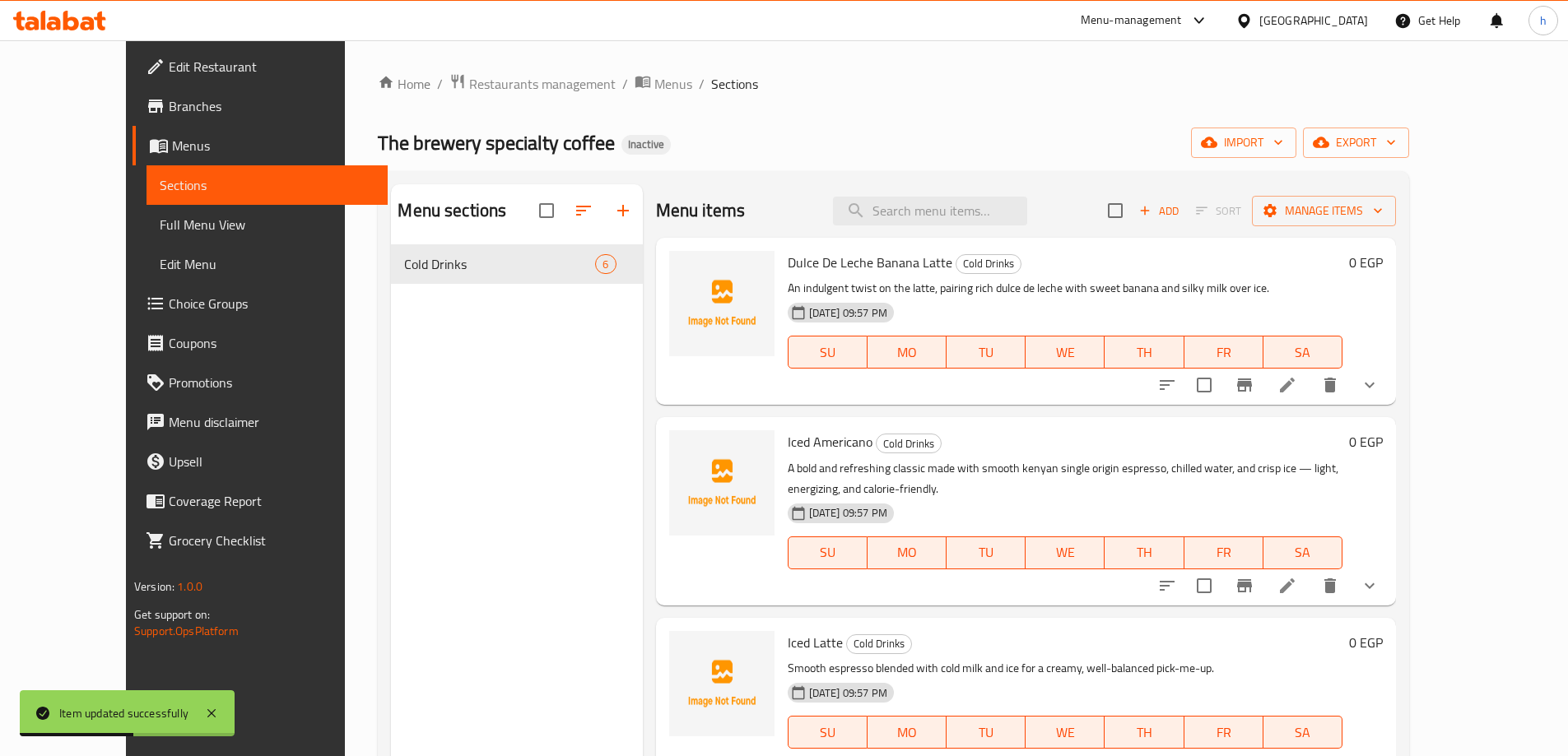
click at [160, 222] on span "Full Menu View" at bounding box center [267, 224] width 214 height 19
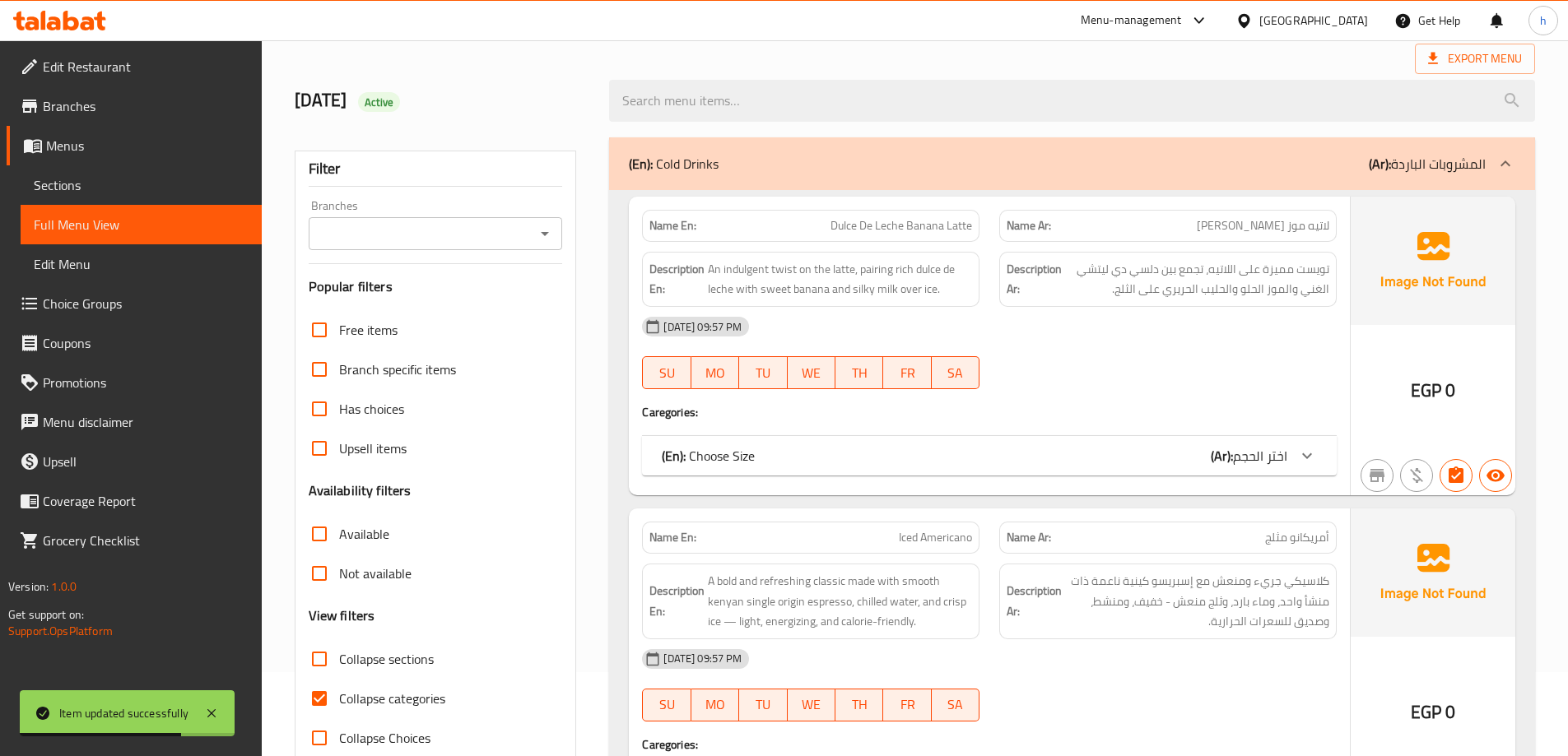
scroll to position [165, 0]
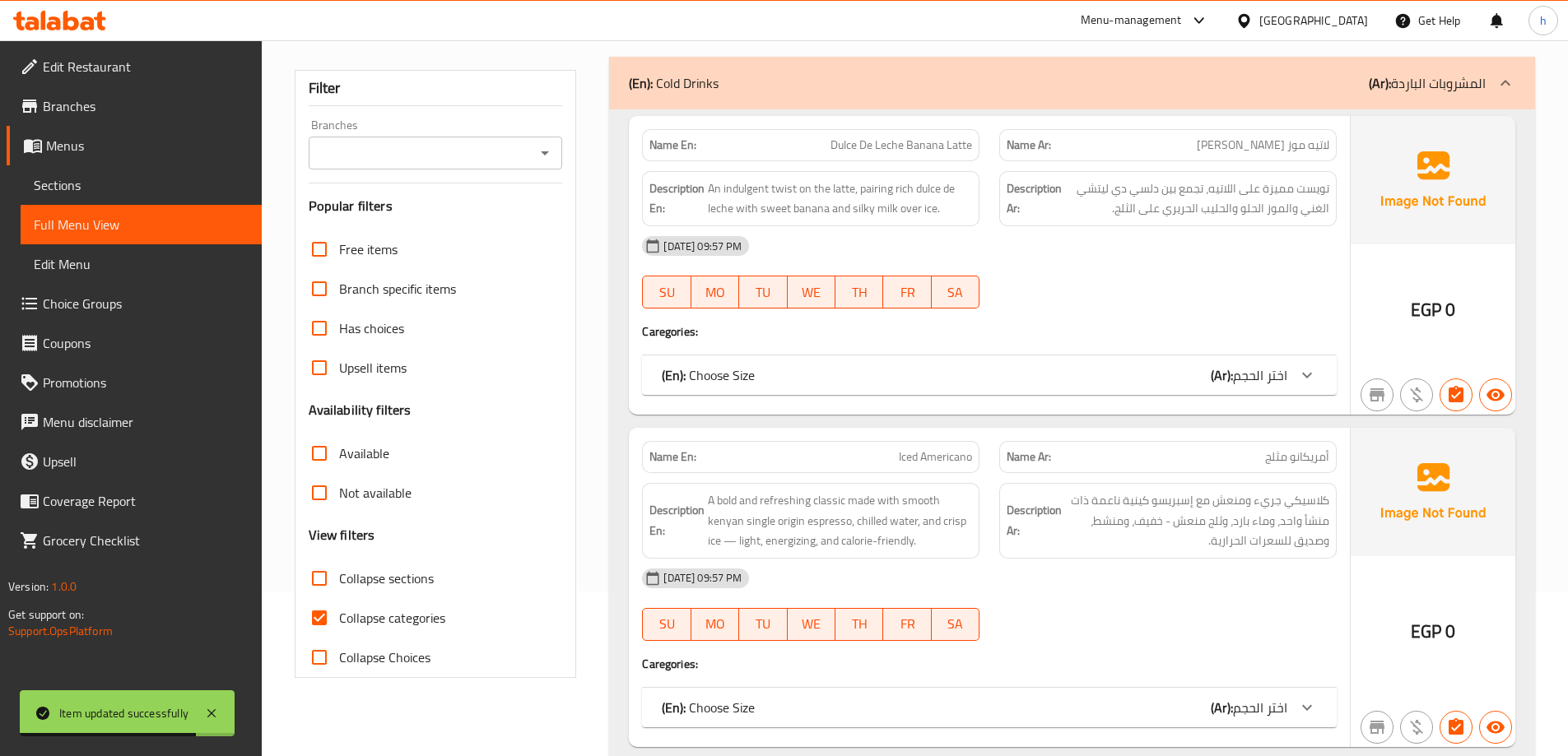
click at [319, 616] on input "Collapse categories" at bounding box center [319, 617] width 40 height 40
checkbox input "false"
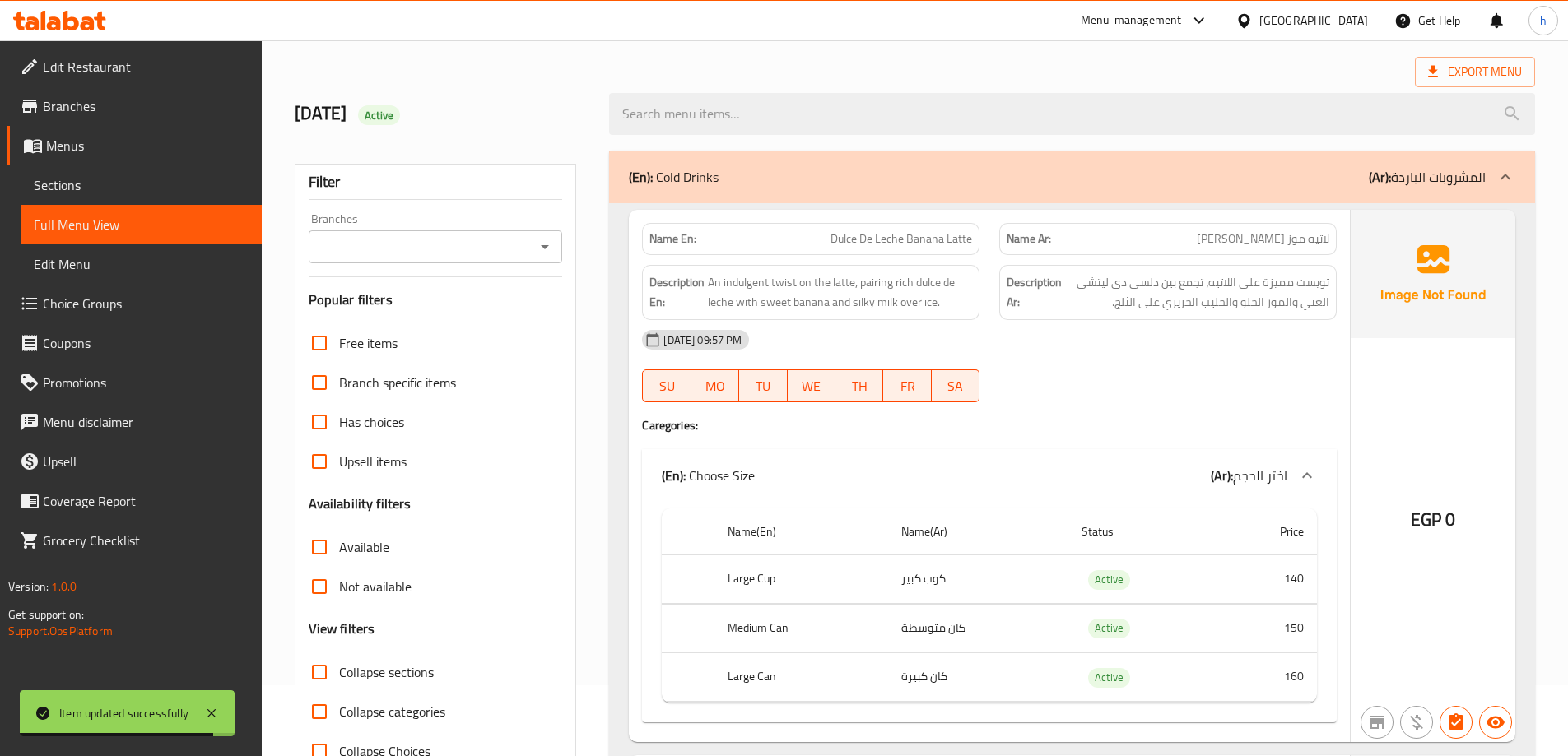
scroll to position [0, 0]
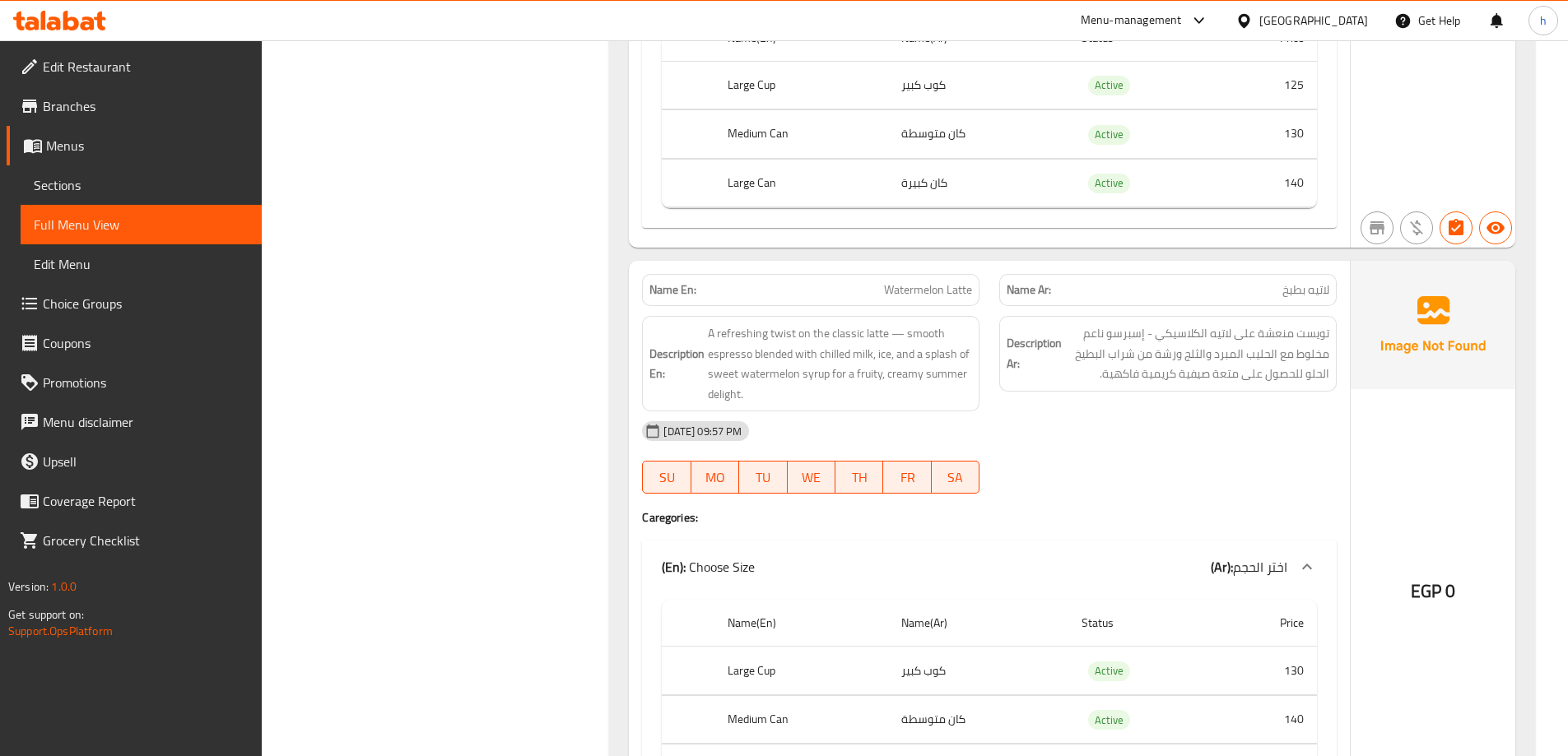
scroll to position [2950, 0]
